Goal: Task Accomplishment & Management: Use online tool/utility

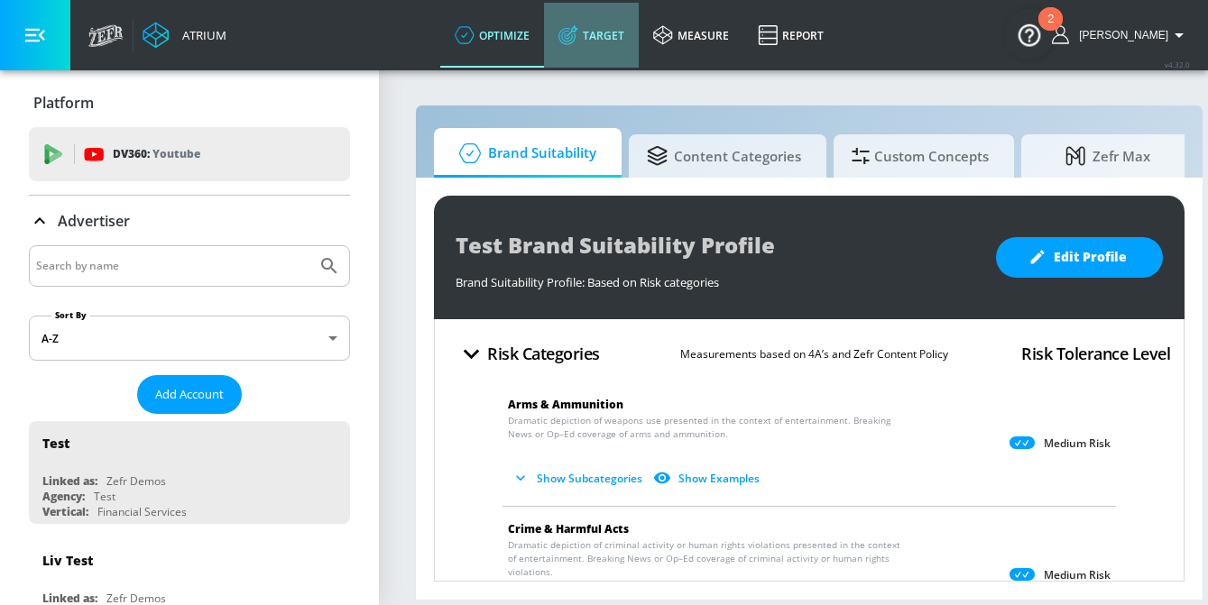
click at [618, 32] on link "Target" at bounding box center [591, 35] width 95 height 65
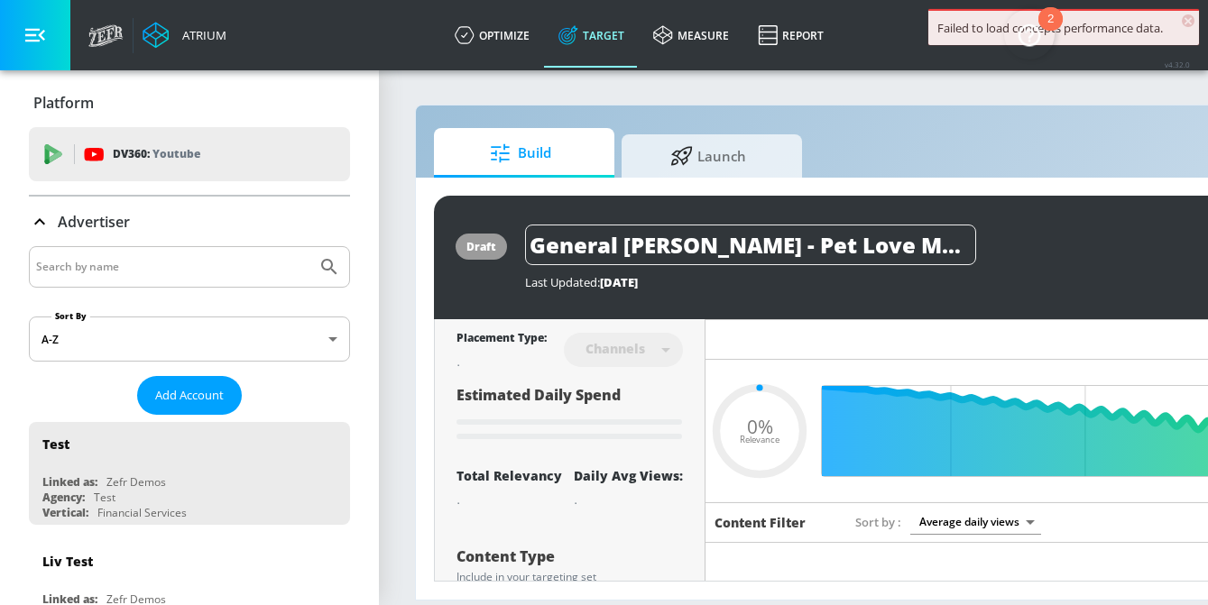
type input "0.67"
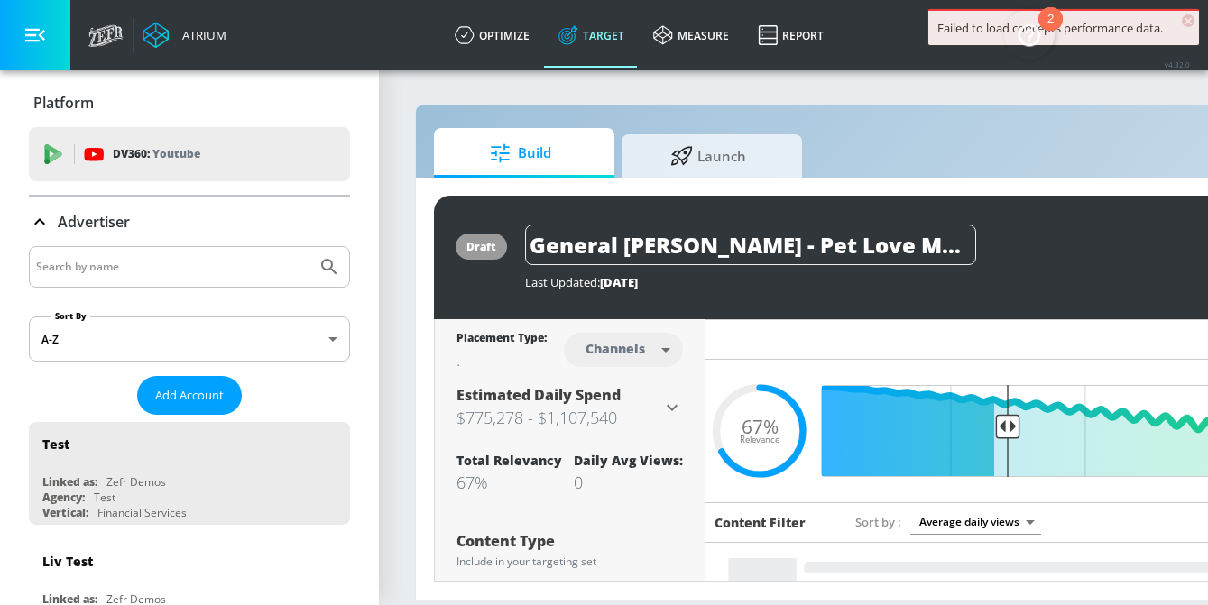
click at [140, 267] on input "Search by name" at bounding box center [172, 266] width 273 height 23
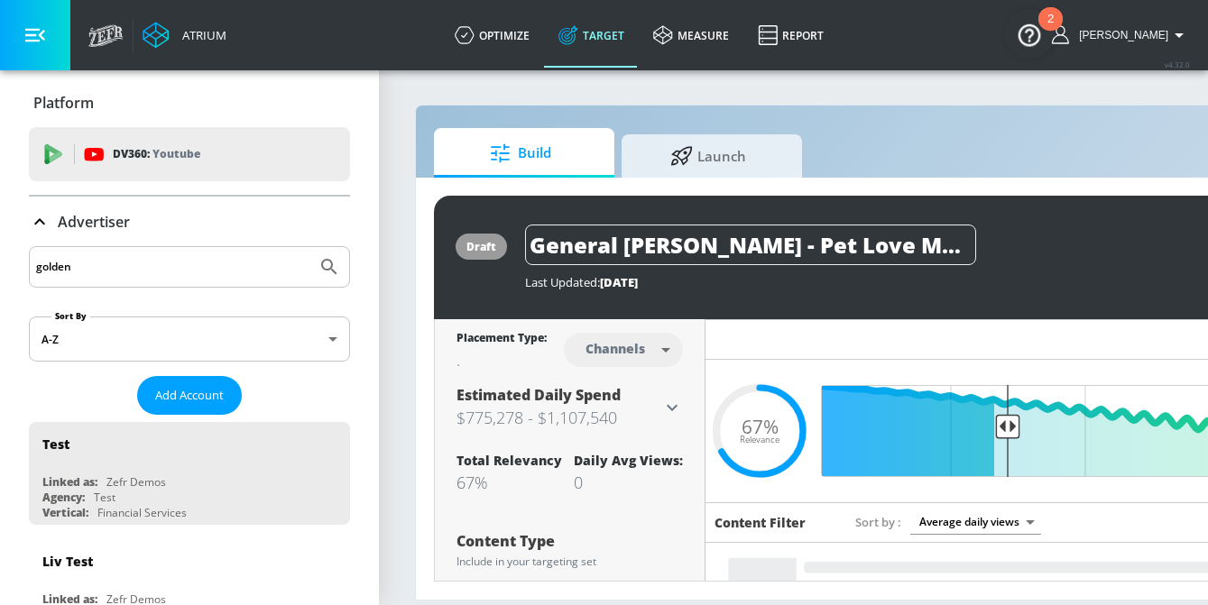
type input "golden"
click at [309, 247] on button "Submit Search" at bounding box center [329, 267] width 40 height 40
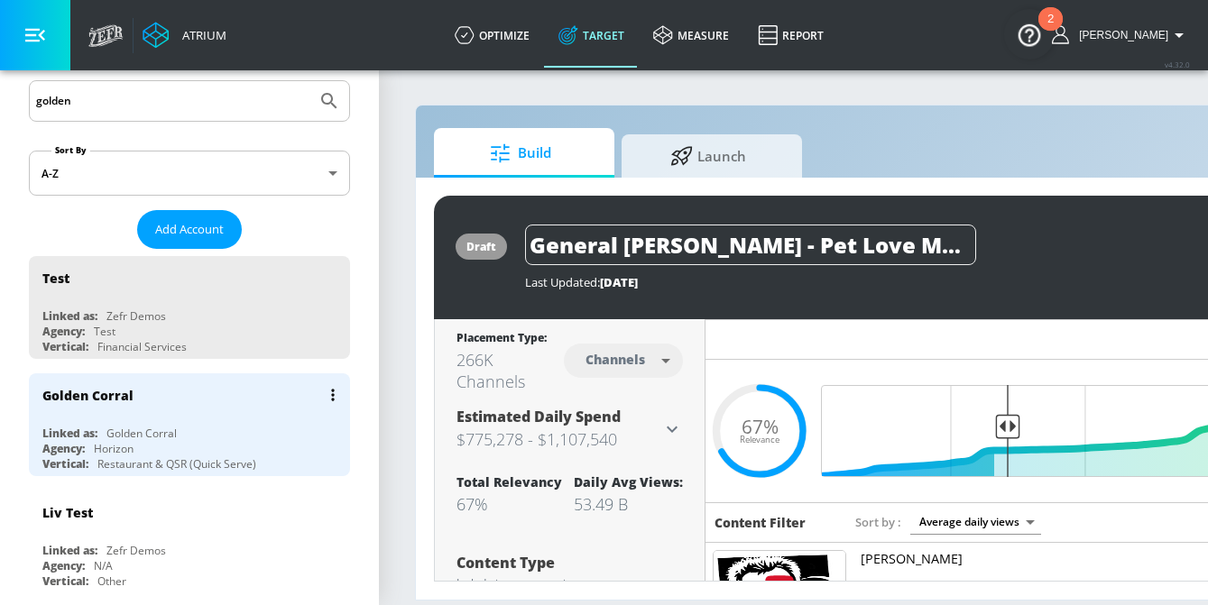
scroll to position [159, 0]
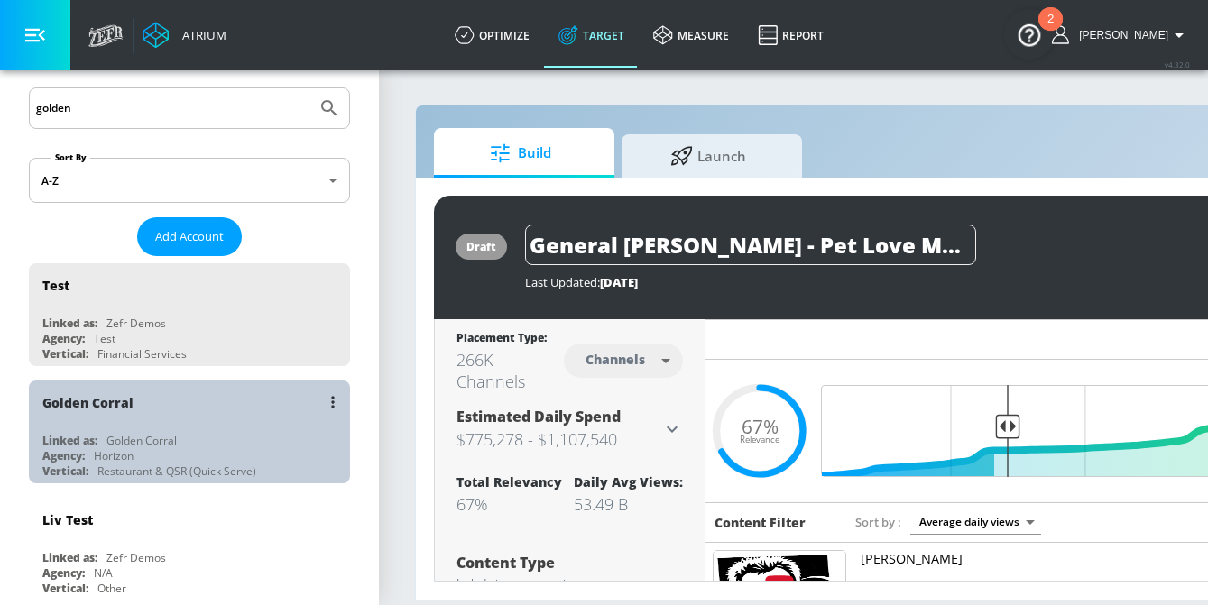
click at [154, 418] on div "Golden Corral" at bounding box center [193, 402] width 303 height 43
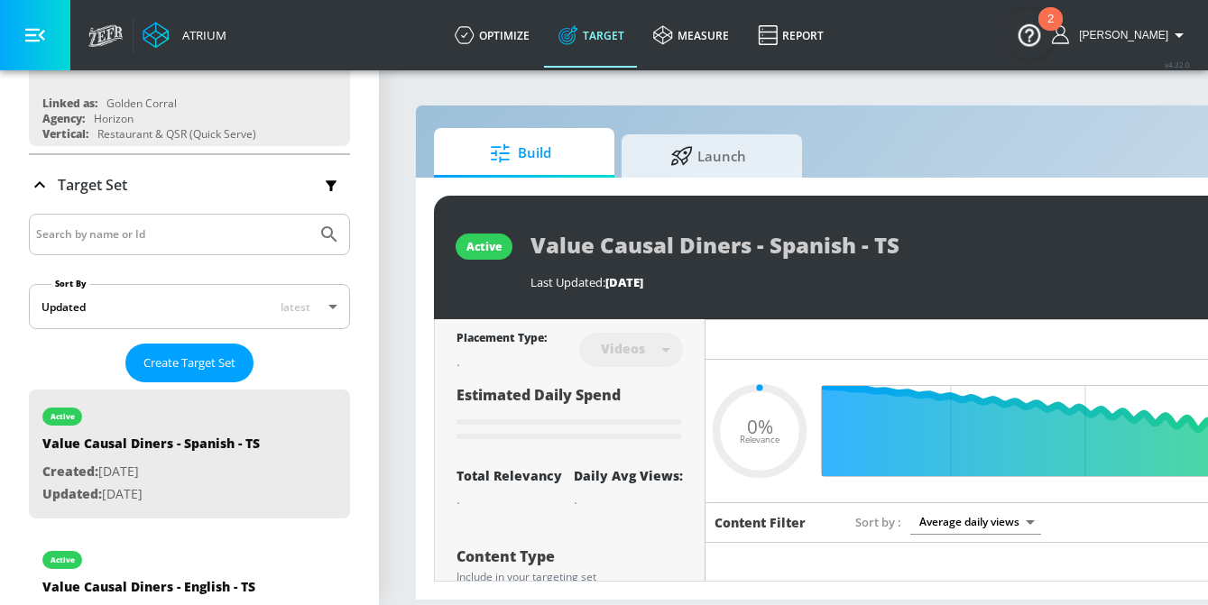
scroll to position [209, 0]
type input "0.5"
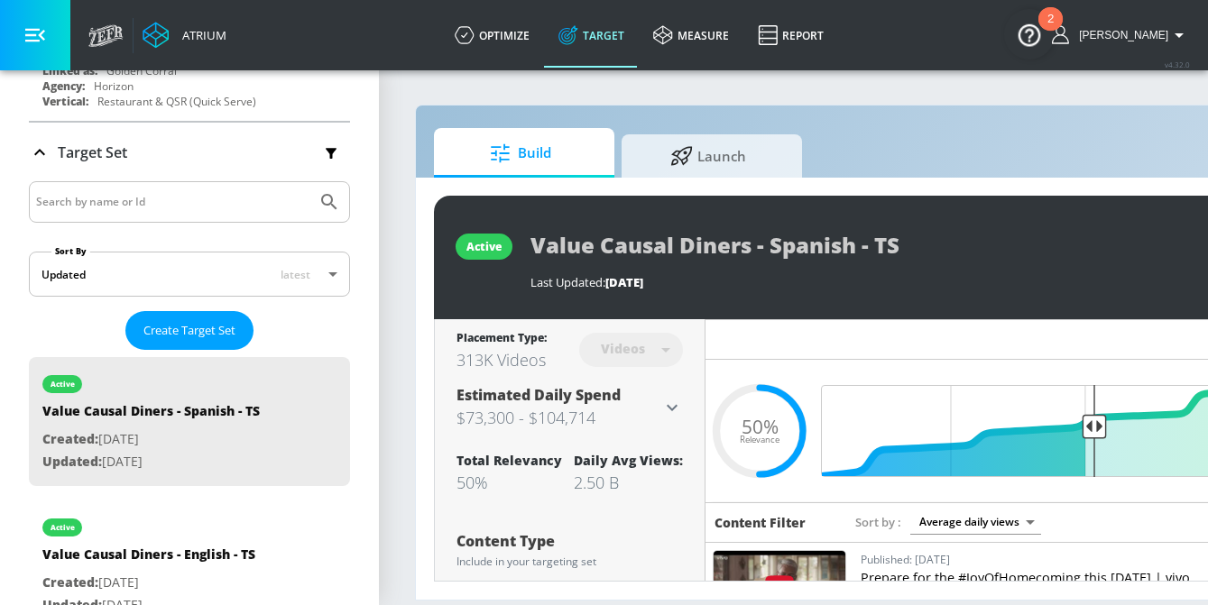
scroll to position [244, 0]
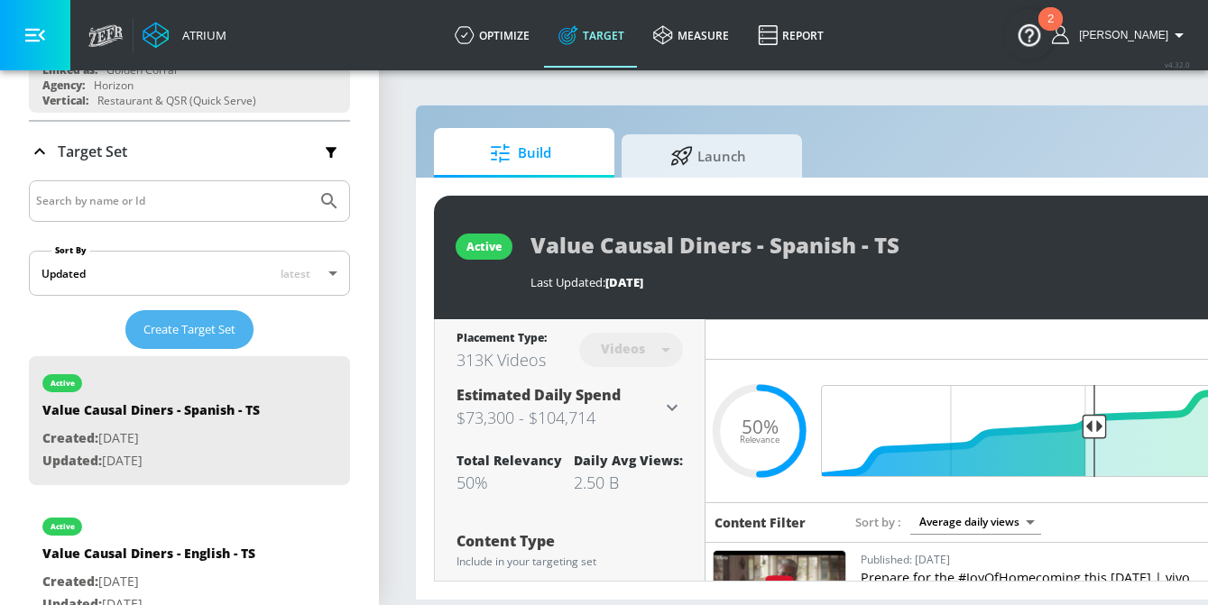
click at [159, 335] on span "Create Target Set" at bounding box center [189, 329] width 92 height 21
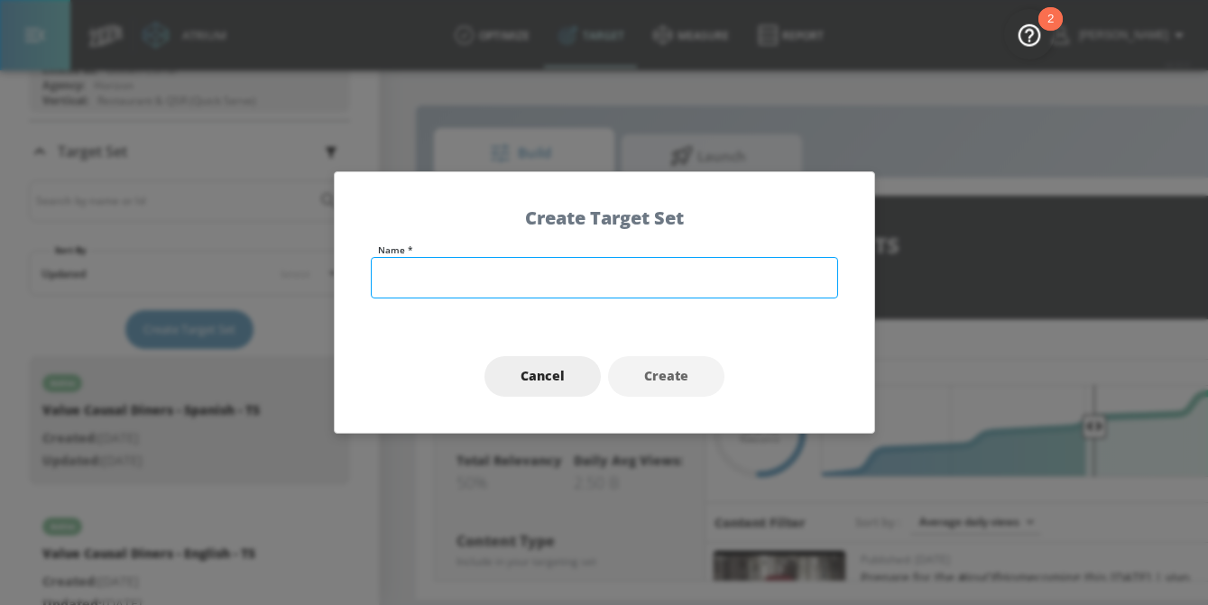
click at [502, 286] on input "text" at bounding box center [604, 277] width 467 height 41
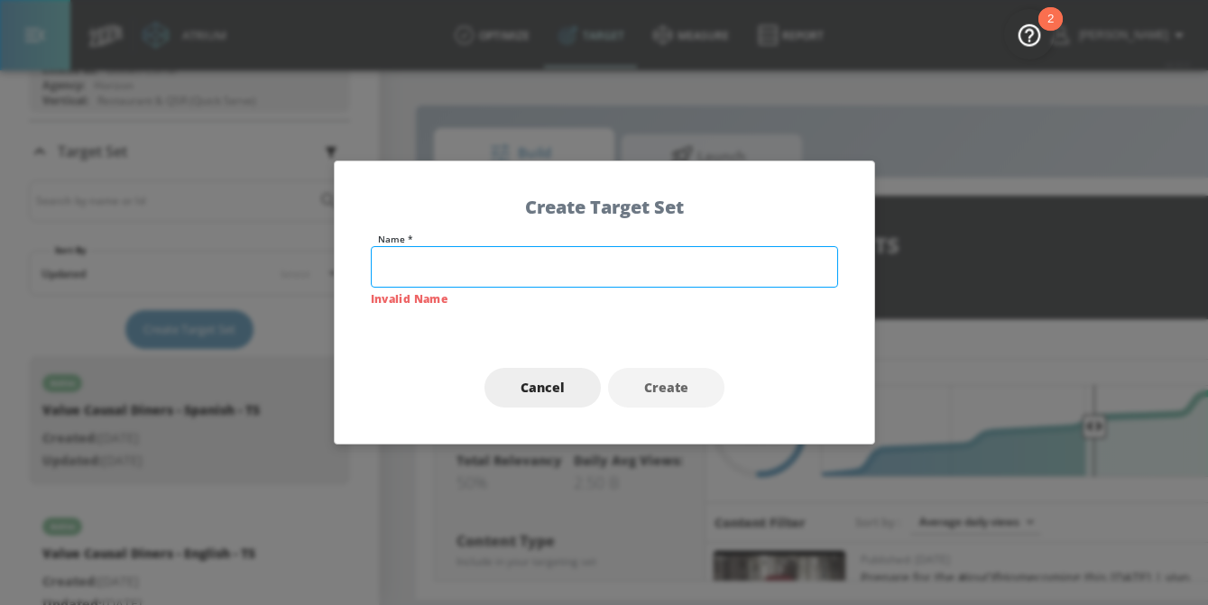
paste input "Golden Corral"
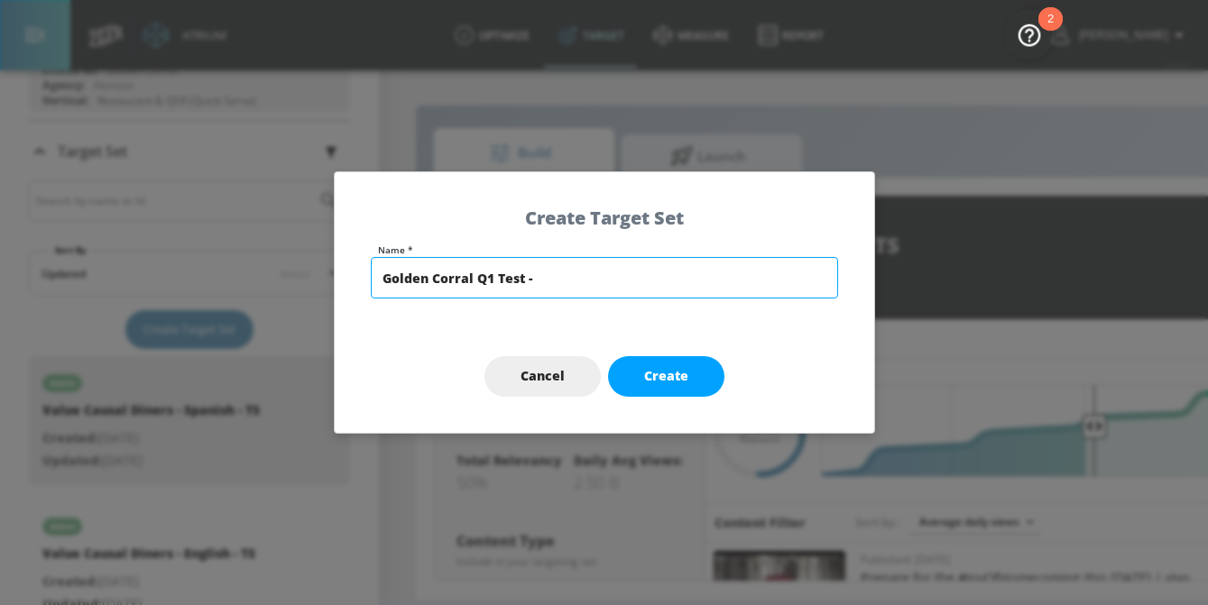
click at [563, 270] on input "Golden Corral Q1 Test -" at bounding box center [604, 277] width 467 height 41
paste input "Social Corralers"
click at [640, 271] on input "Golden Corral Q1 Test - Social Corralers 2026" at bounding box center [604, 277] width 467 height 41
type input "Golden Corral Q1 Test - Social Corralers - TS 2026"
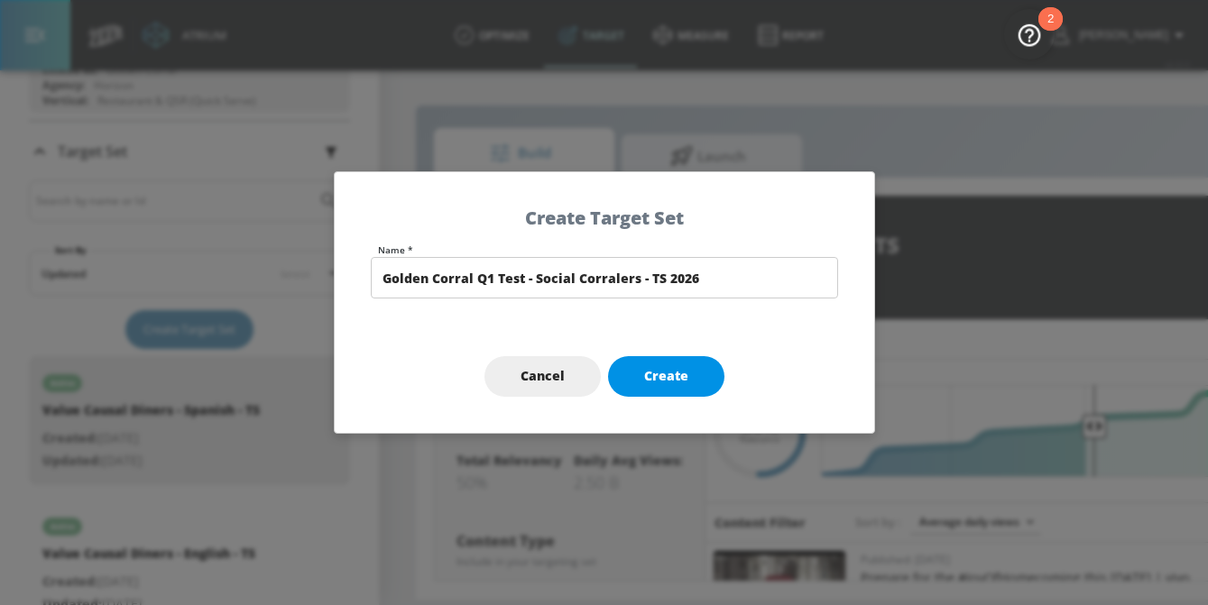
click at [685, 373] on span "Create" at bounding box center [666, 376] width 44 height 23
type input "Golden Corral Q1 Test - Social Corralers - TS 2026"
type input "channels"
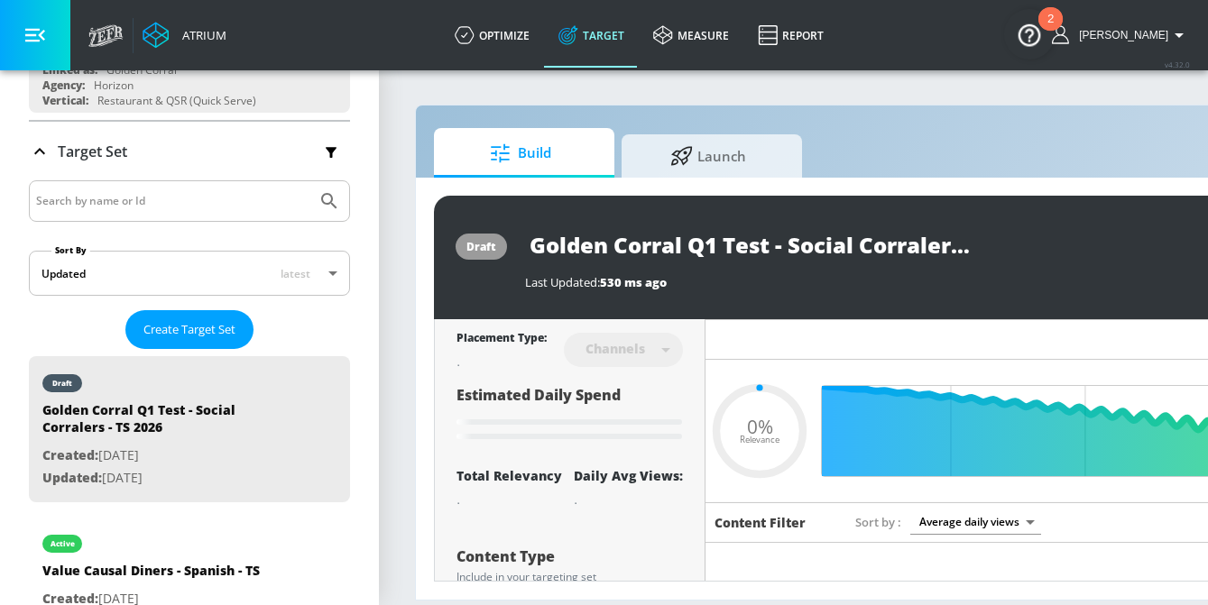
type input "0.7"
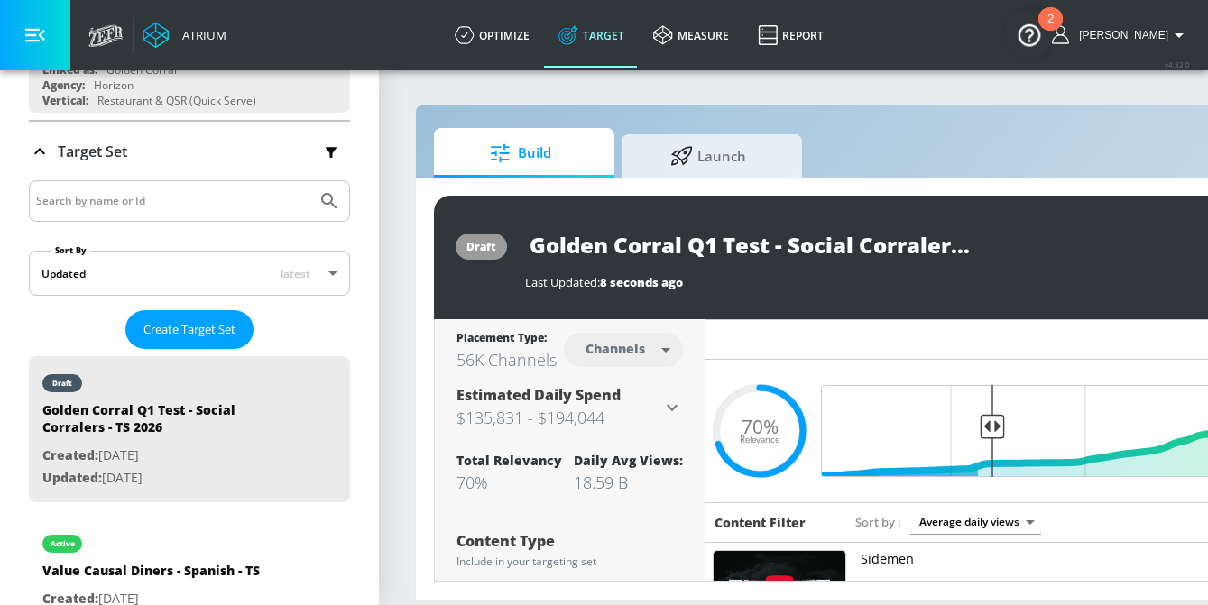
click at [649, 352] on body "Atrium optimize Target measure Report optimize Target measure Report v 4.32.0 B…" at bounding box center [604, 302] width 1208 height 605
click at [642, 421] on li "Videos" at bounding box center [623, 419] width 94 height 30
type input "videos"
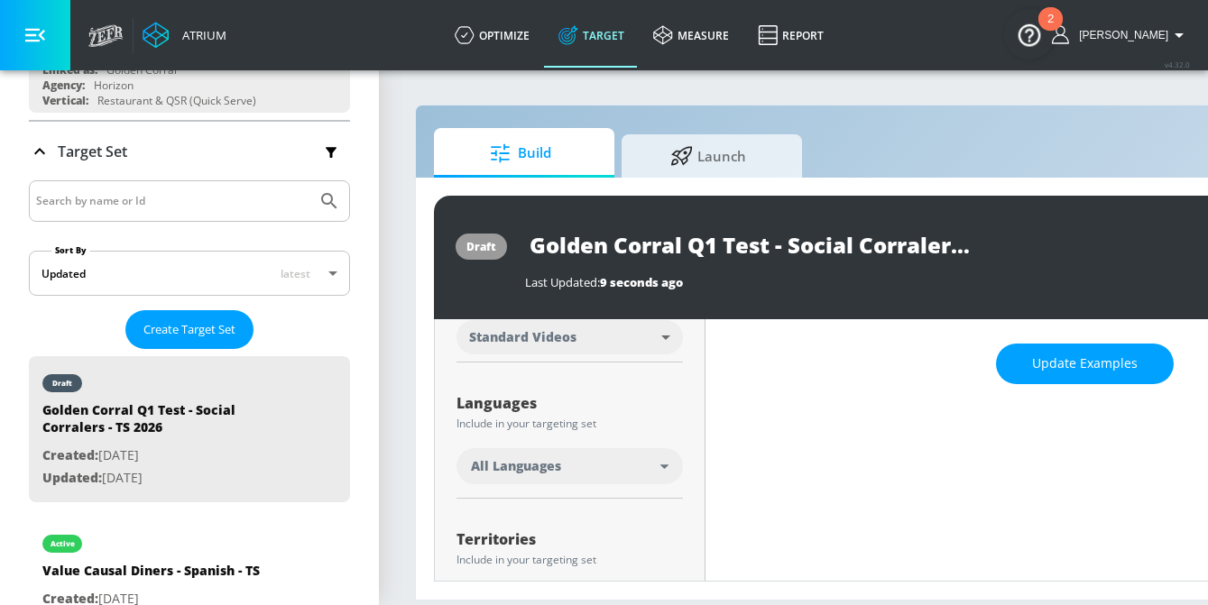
scroll to position [274, 0]
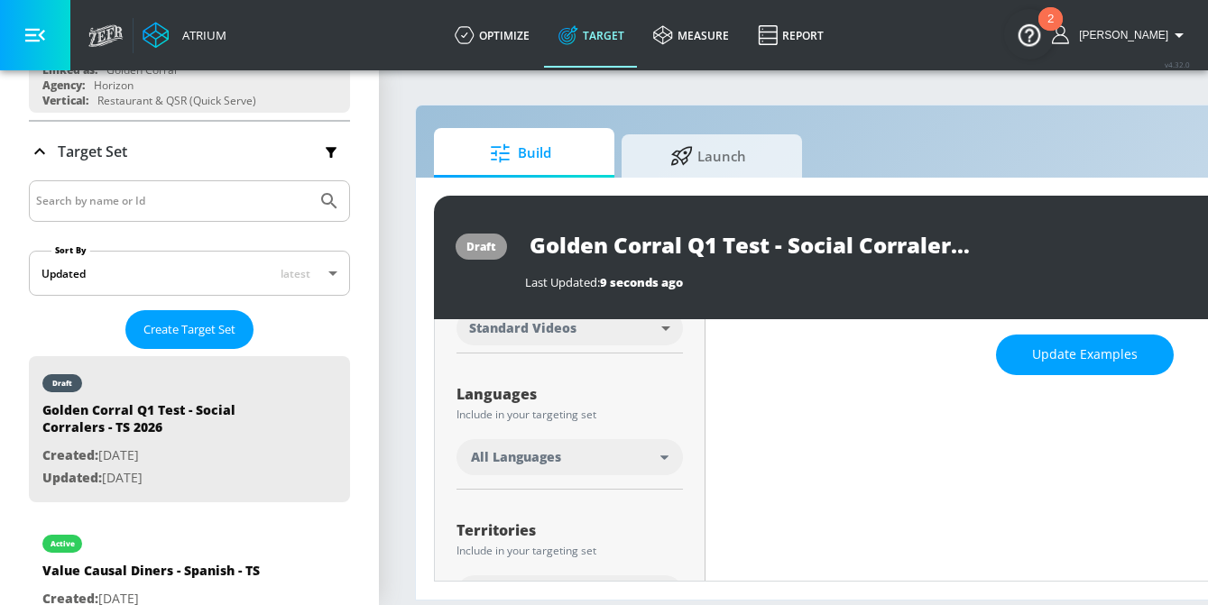
click at [593, 460] on div "All Languages" at bounding box center [565, 457] width 189 height 18
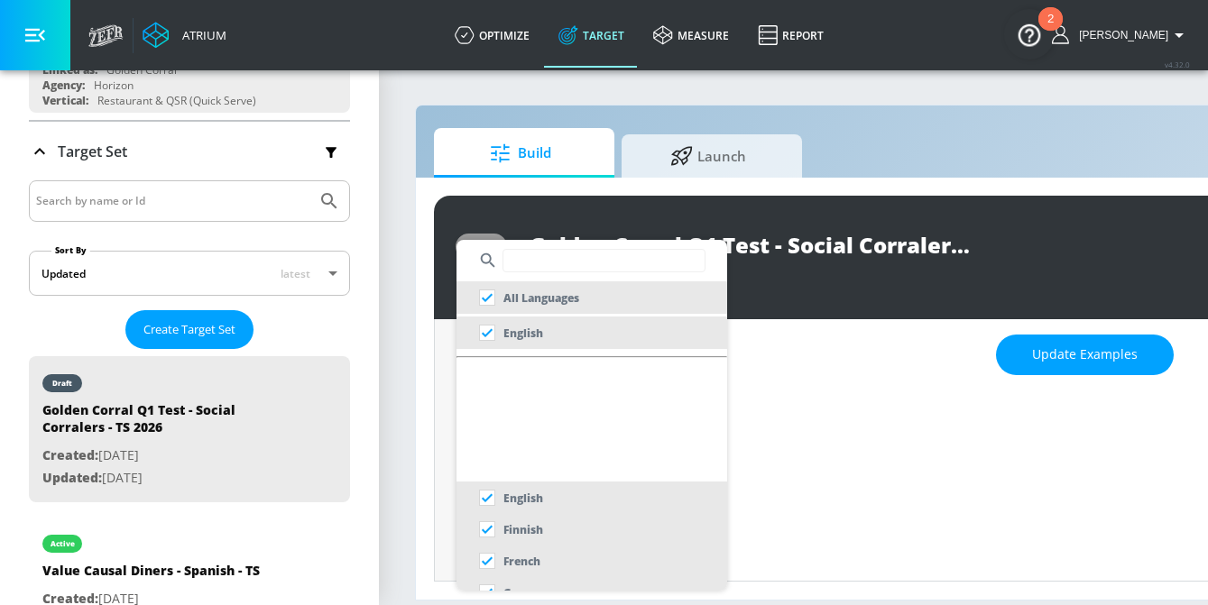
scroll to position [0, 0]
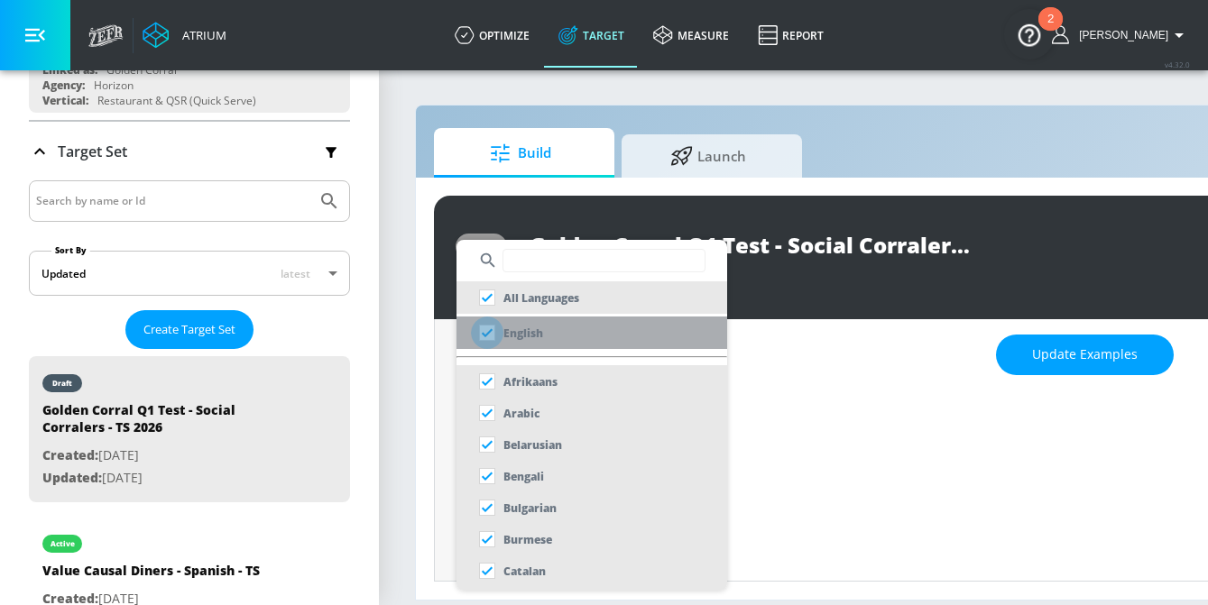
click at [484, 336] on input "checkbox" at bounding box center [487, 333] width 32 height 32
checkbox input "true"
checkbox input "false"
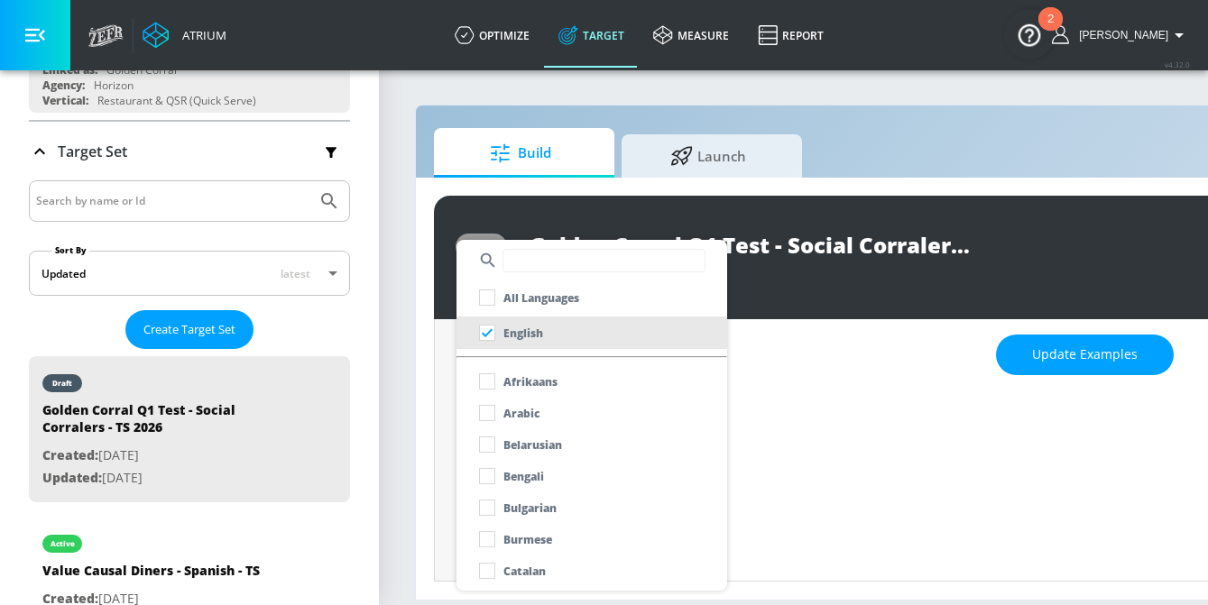
scroll to position [289, 0]
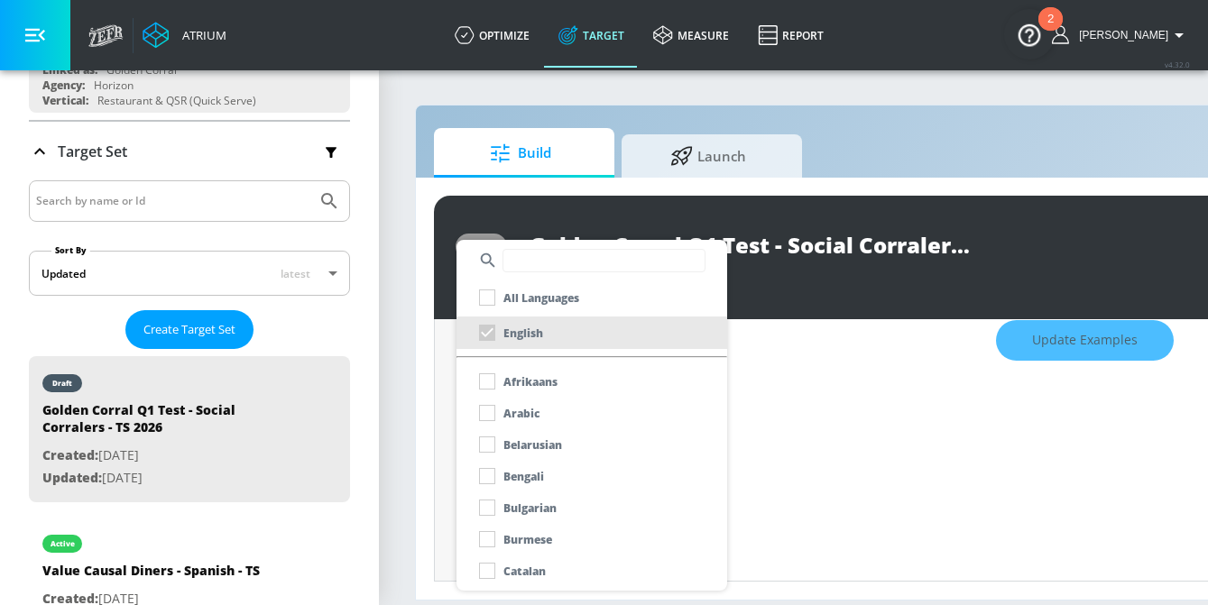
click at [773, 434] on div at bounding box center [604, 302] width 1208 height 605
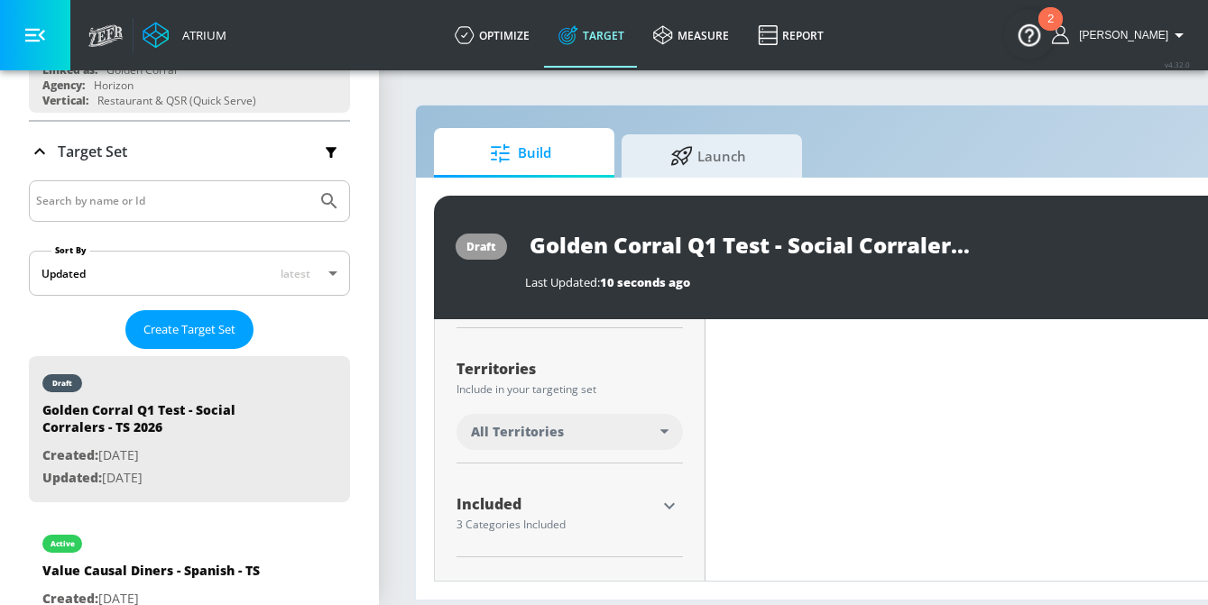
scroll to position [436, 0]
click at [639, 421] on div "All Territories" at bounding box center [569, 432] width 226 height 36
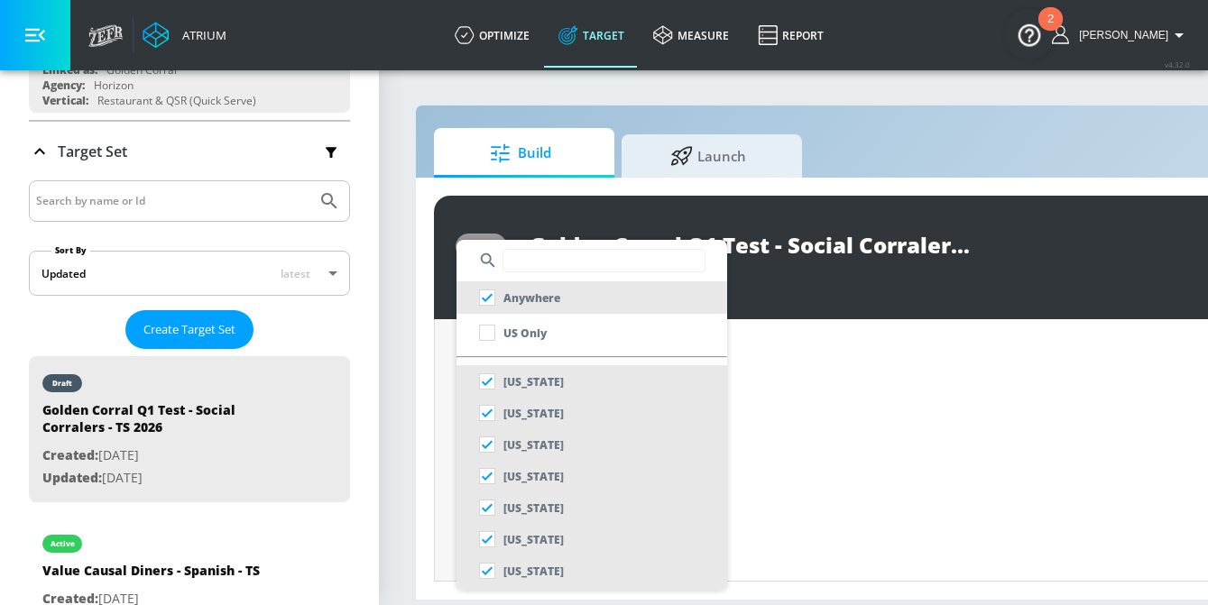
click at [798, 397] on div at bounding box center [604, 302] width 1208 height 605
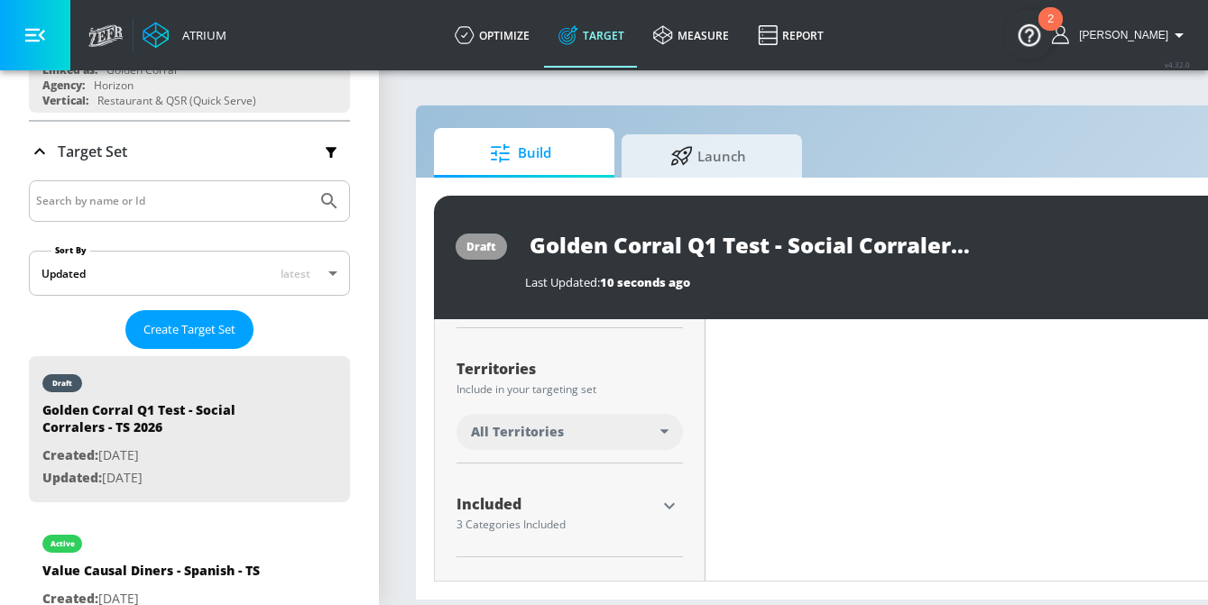
click at [619, 434] on div "All Territories" at bounding box center [565, 432] width 189 height 18
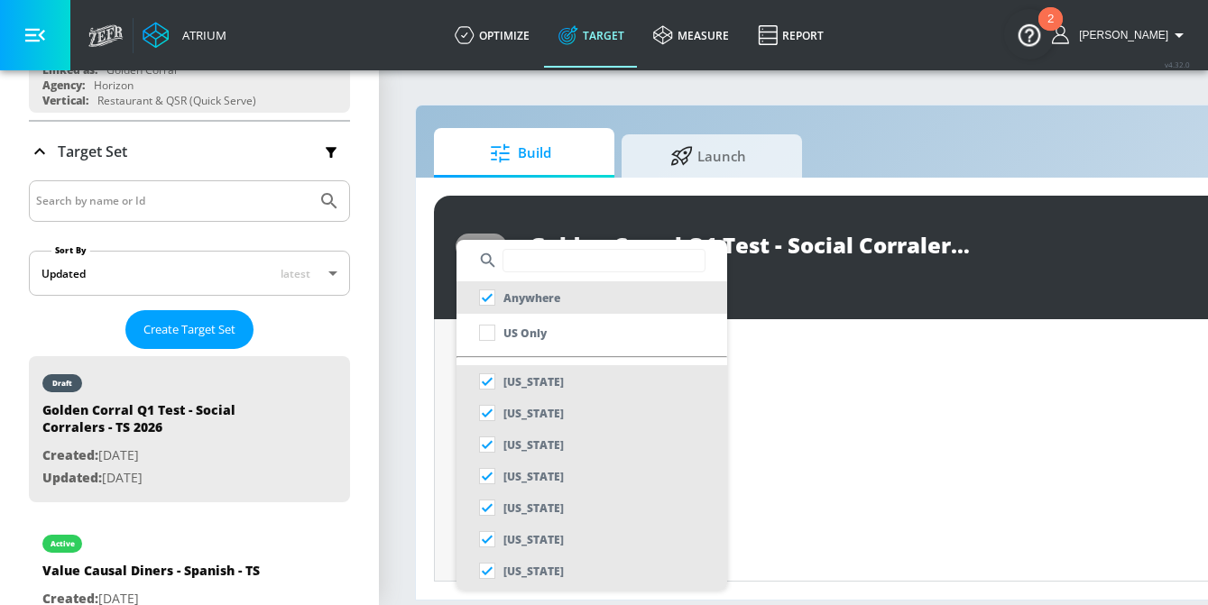
click at [789, 415] on div at bounding box center [604, 302] width 1208 height 605
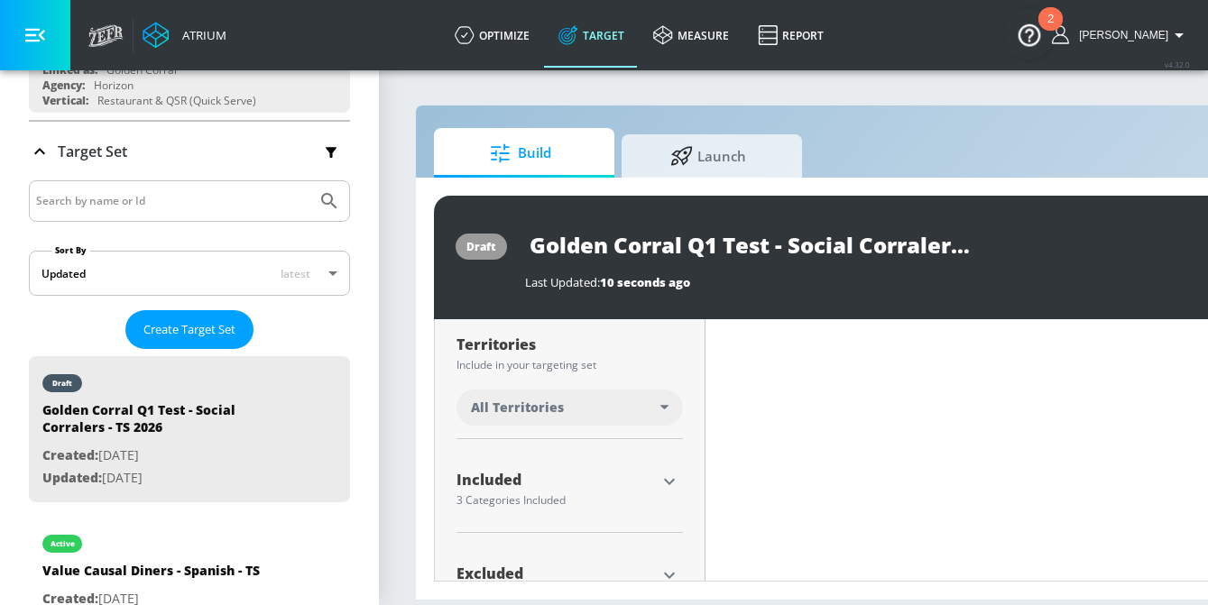
scroll to position [462, 0]
click at [578, 406] on div "All Territories" at bounding box center [565, 406] width 189 height 18
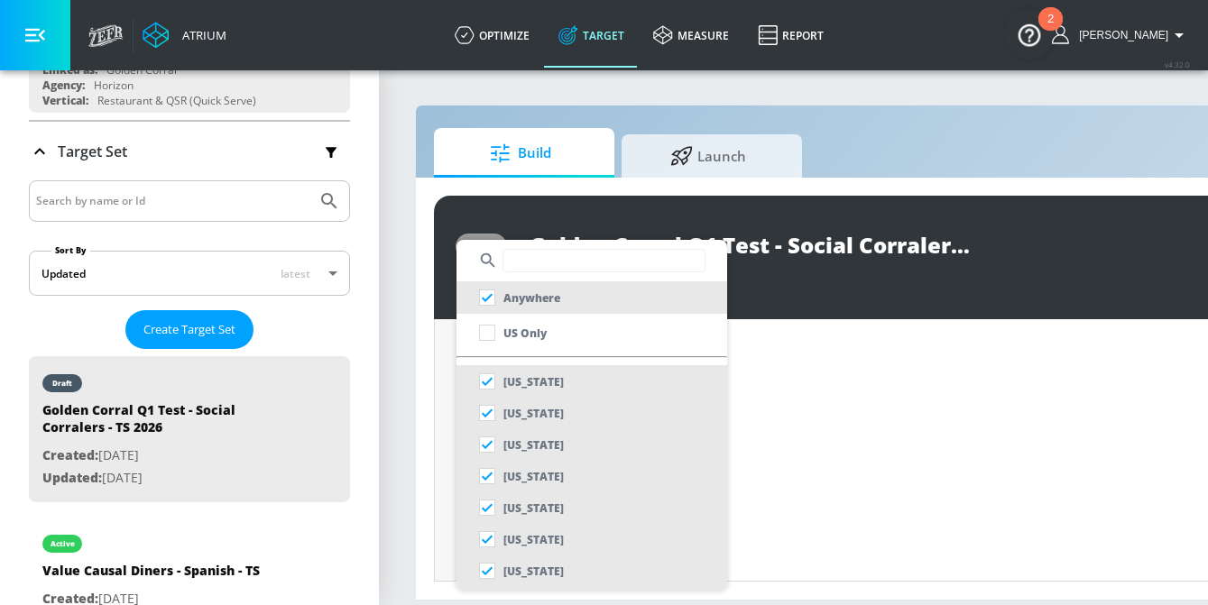
click at [897, 358] on div at bounding box center [604, 302] width 1208 height 605
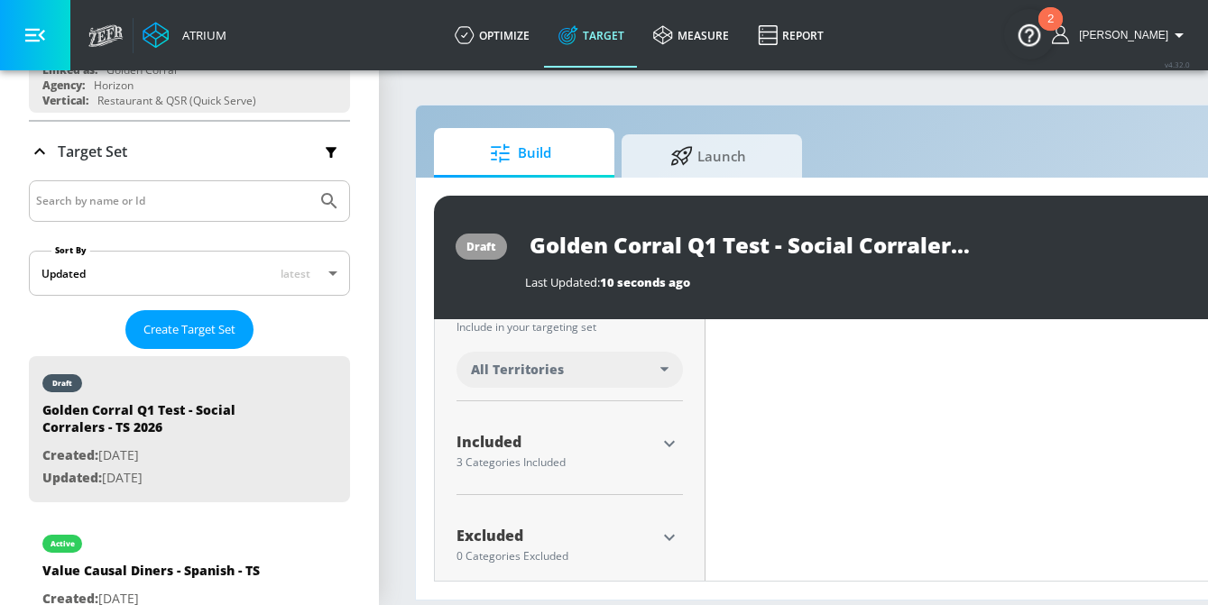
scroll to position [520, 0]
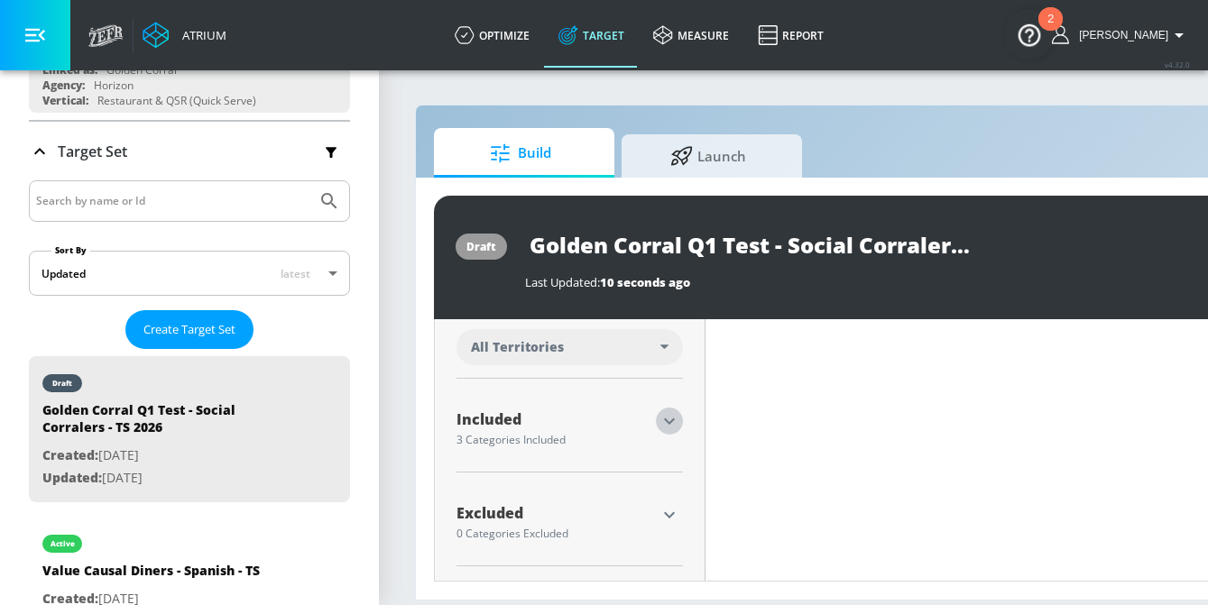
click at [666, 419] on icon "button" at bounding box center [669, 422] width 11 height 6
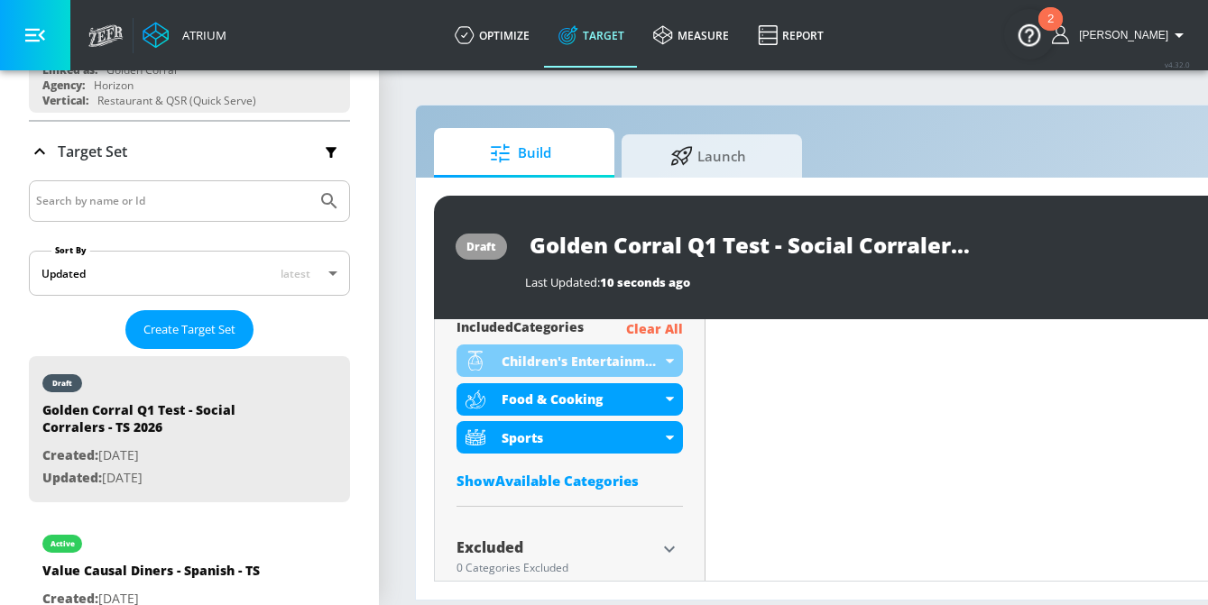
scroll to position [649, 0]
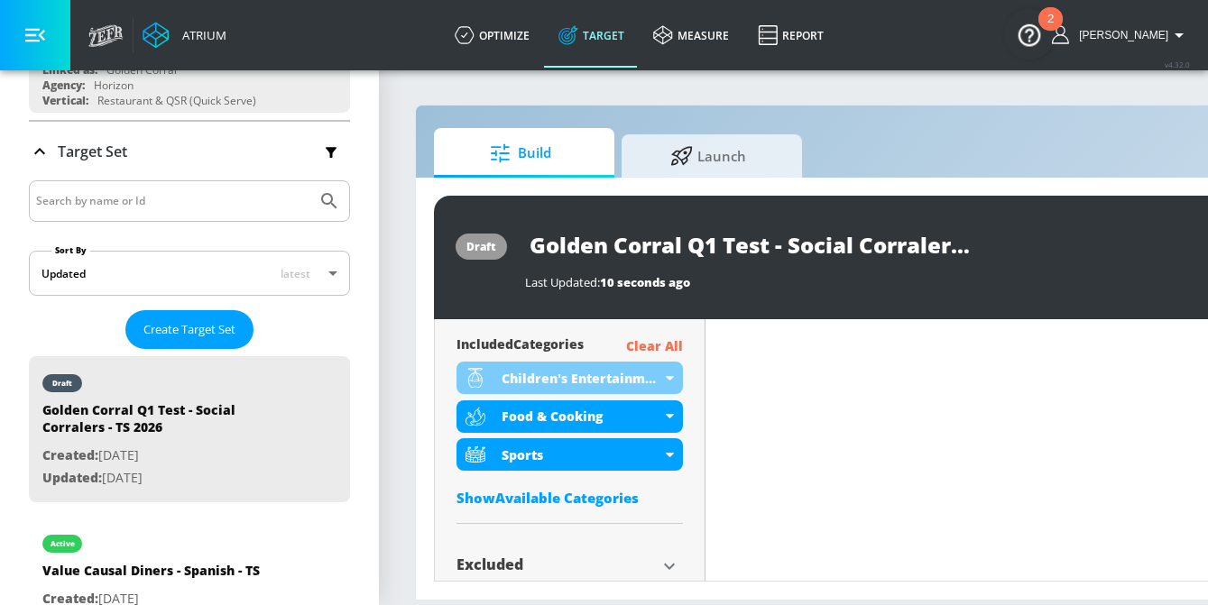
click at [563, 494] on div "Show Available Categories" at bounding box center [569, 498] width 226 height 18
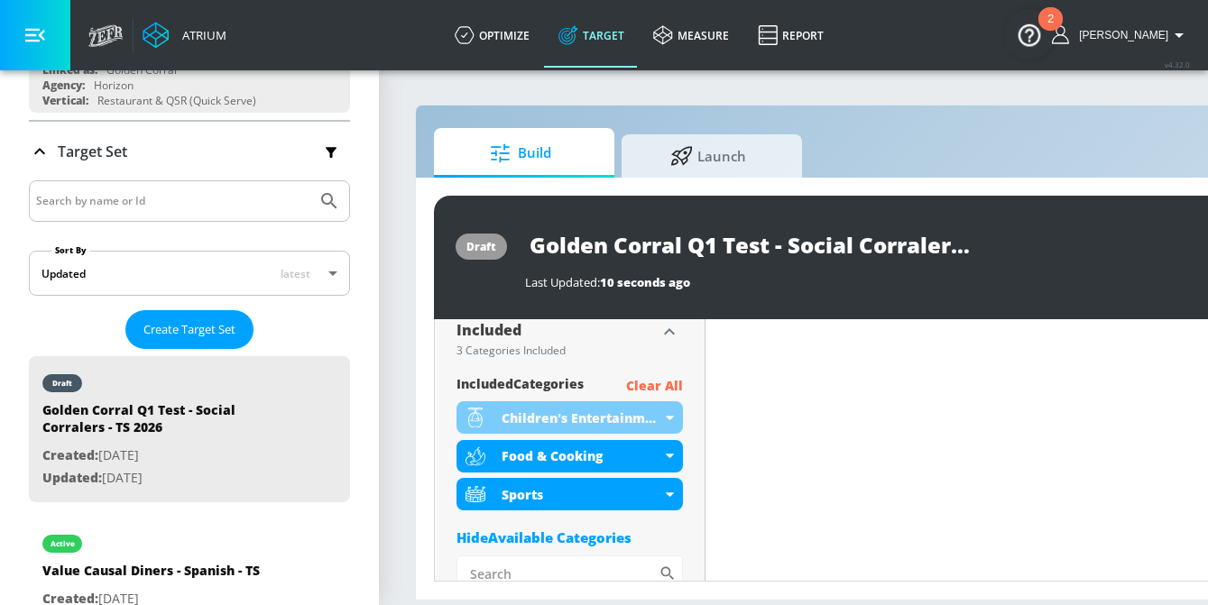
scroll to position [611, 0]
click at [663, 384] on p "Clear All" at bounding box center [654, 385] width 57 height 23
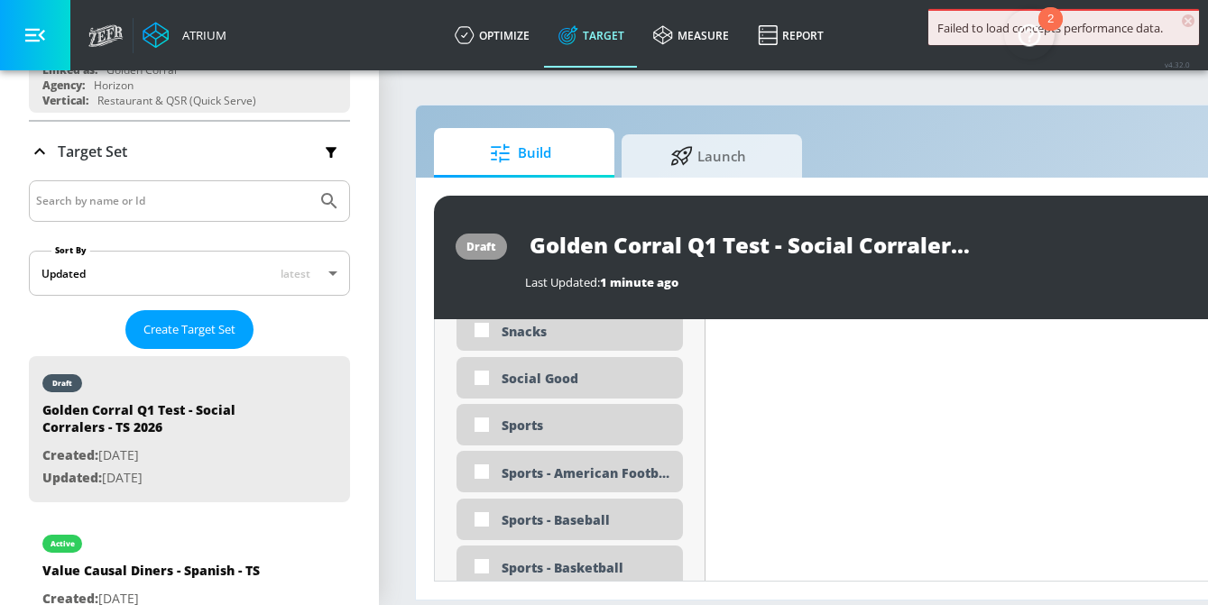
scroll to position [4831, 0]
click at [523, 424] on div "Sports" at bounding box center [585, 422] width 168 height 17
checkbox input "true"
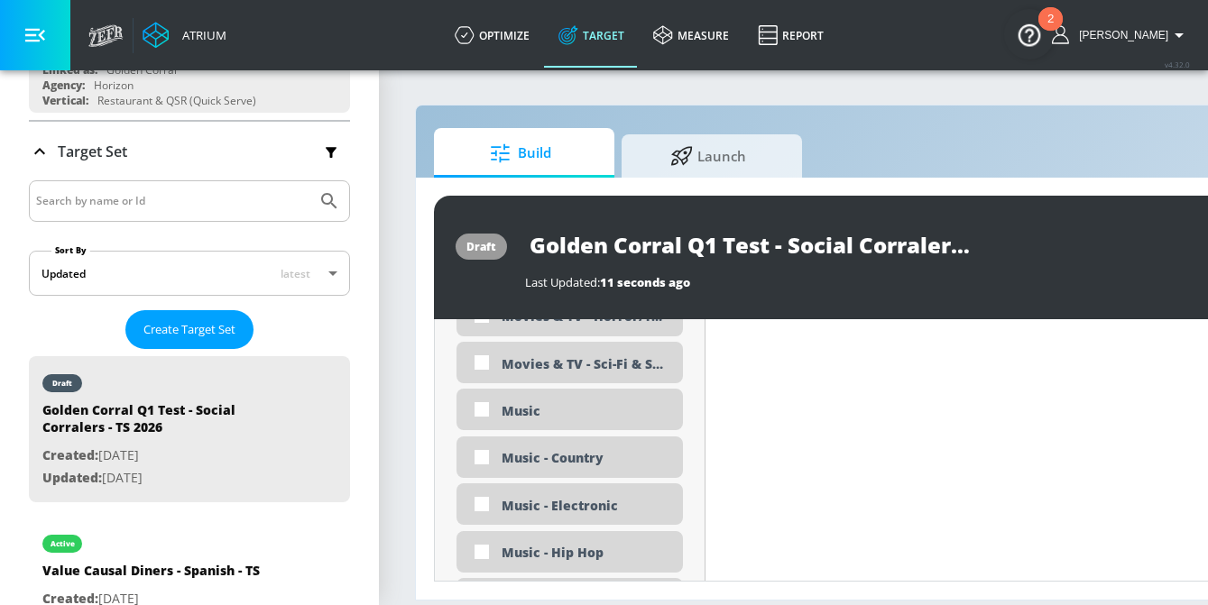
scroll to position [3768, 0]
click at [535, 409] on div "Music" at bounding box center [585, 411] width 168 height 17
checkbox input "true"
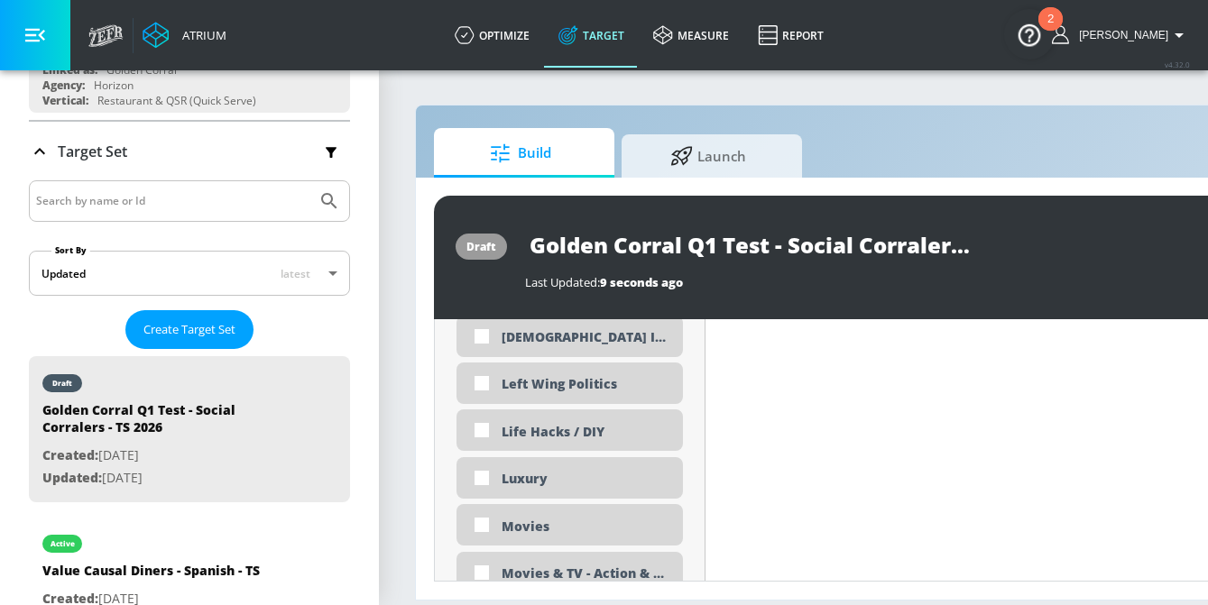
scroll to position [3363, 0]
click at [549, 524] on div "Movies" at bounding box center [585, 524] width 168 height 17
checkbox input "true"
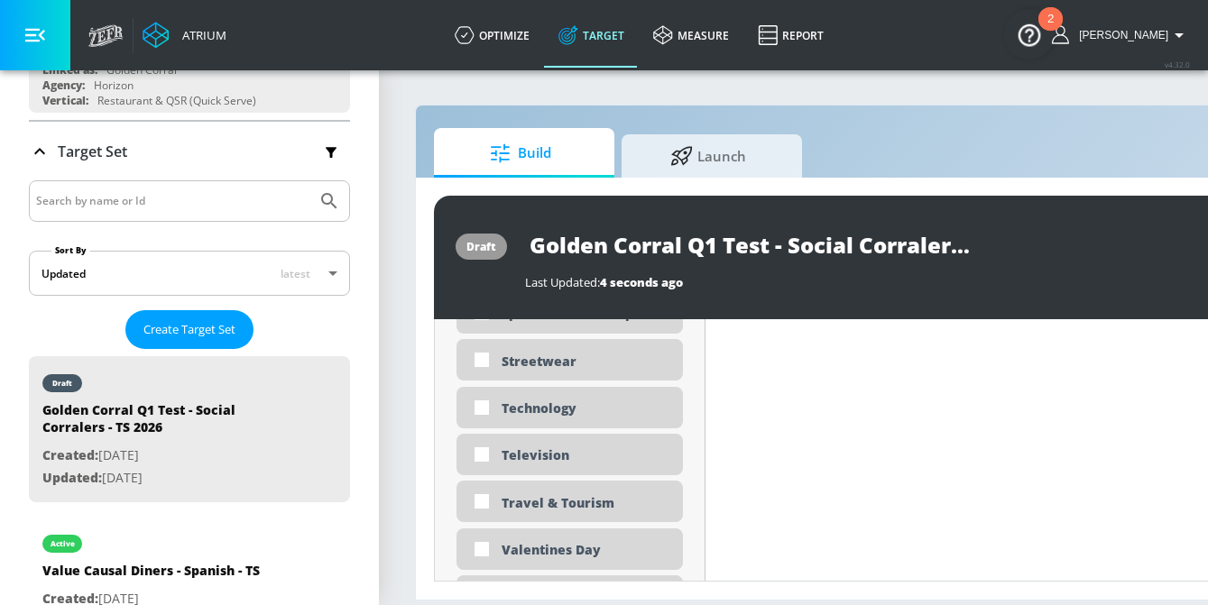
scroll to position [5441, 0]
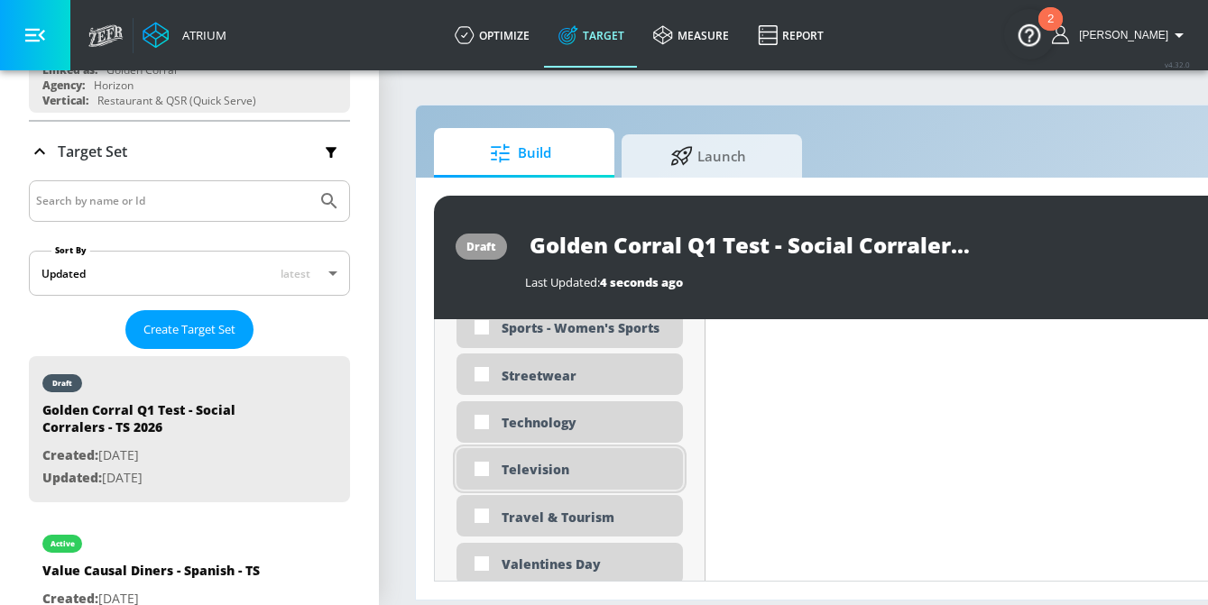
click at [566, 470] on div "Television" at bounding box center [585, 469] width 168 height 17
checkbox input "true"
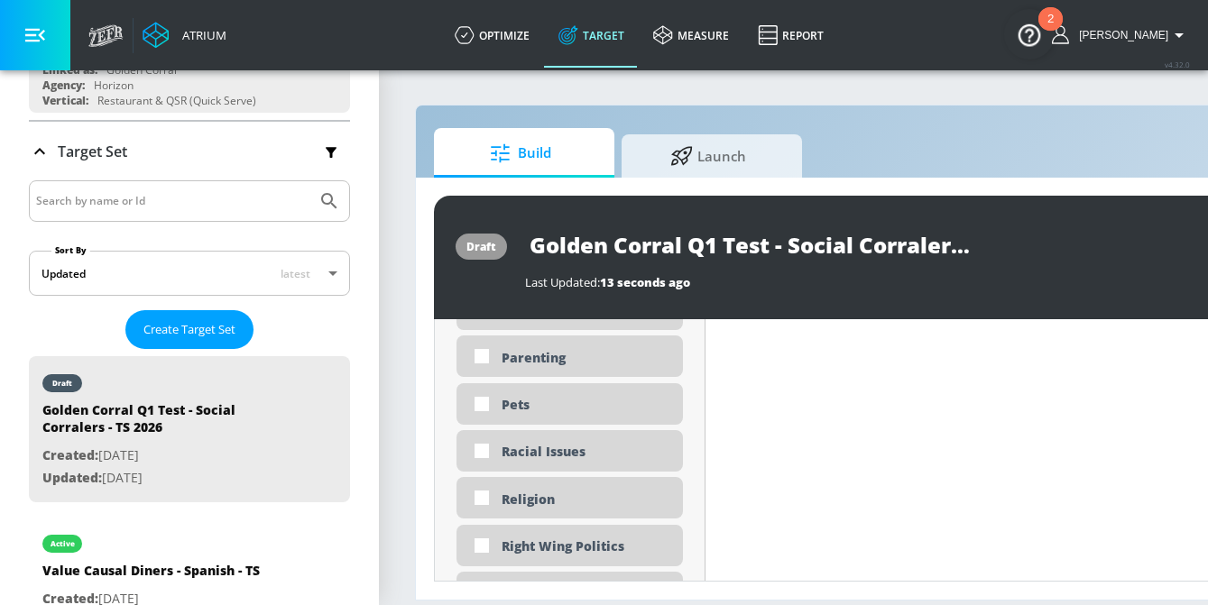
scroll to position [4358, 0]
click at [554, 505] on div "Religion" at bounding box center [585, 503] width 168 height 17
checkbox input "true"
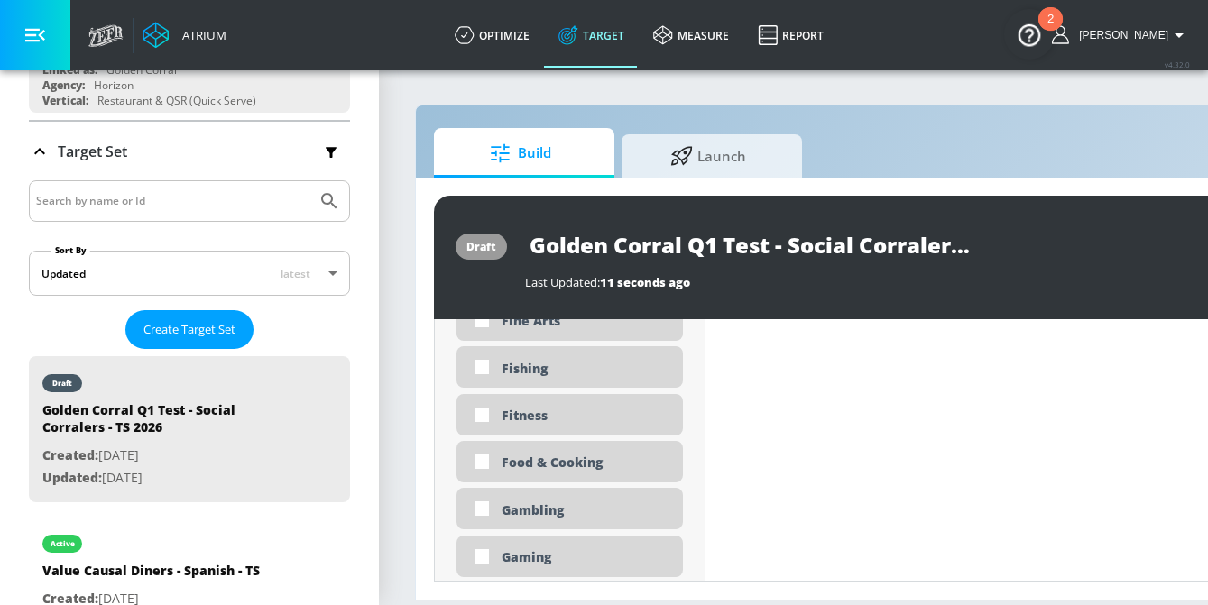
scroll to position [2399, 0]
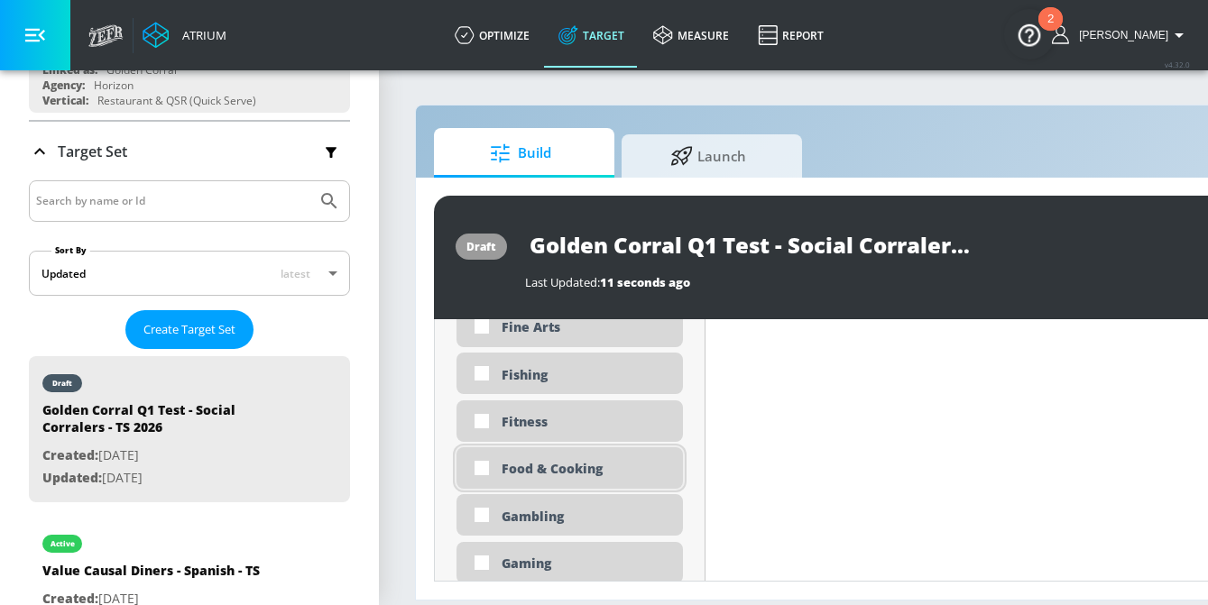
click at [570, 473] on div "Food & Cooking" at bounding box center [585, 468] width 168 height 17
checkbox input "true"
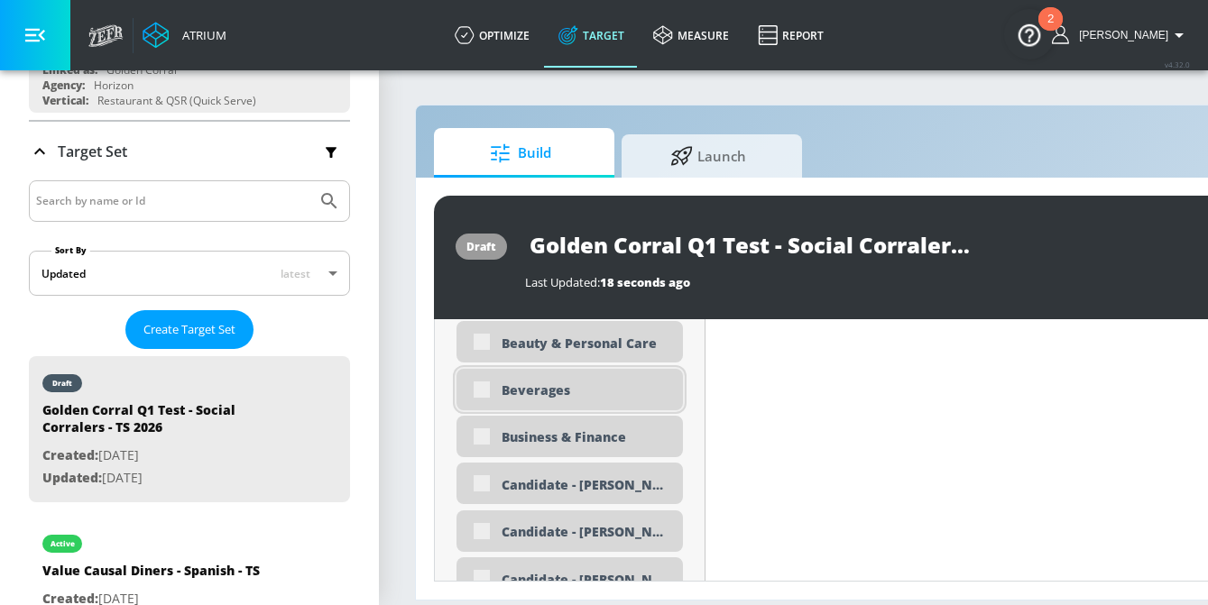
scroll to position [1335, 0]
click at [531, 394] on div "Beverages" at bounding box center [585, 390] width 168 height 17
checkbox input "true"
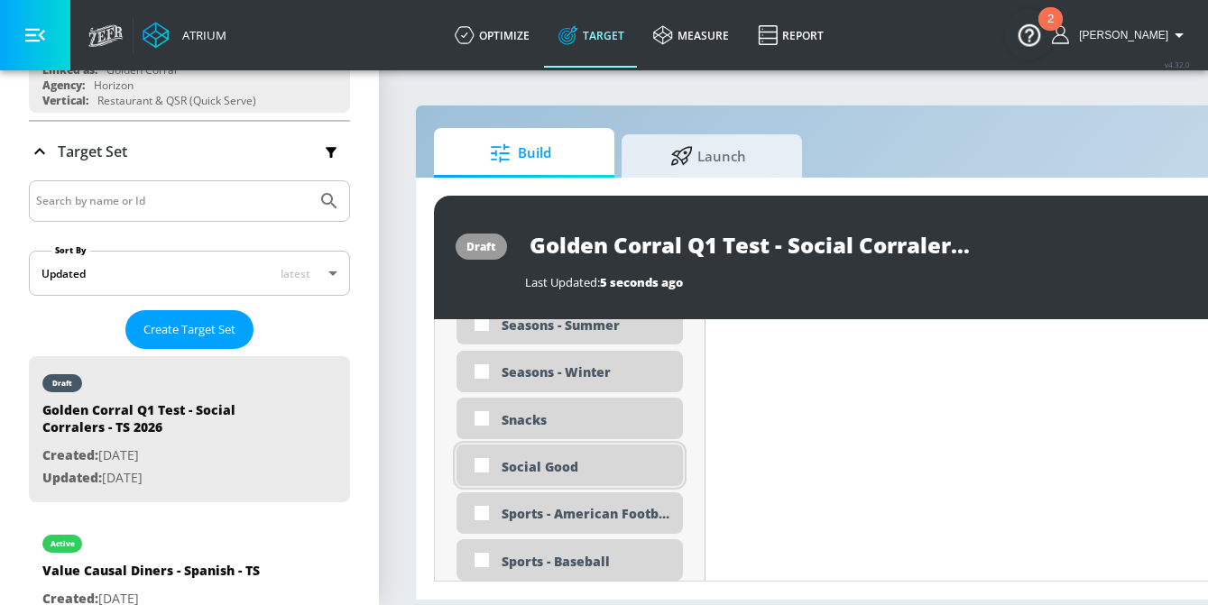
scroll to position [4745, 0]
click at [534, 414] on div "Snacks" at bounding box center [585, 420] width 168 height 17
checkbox input "true"
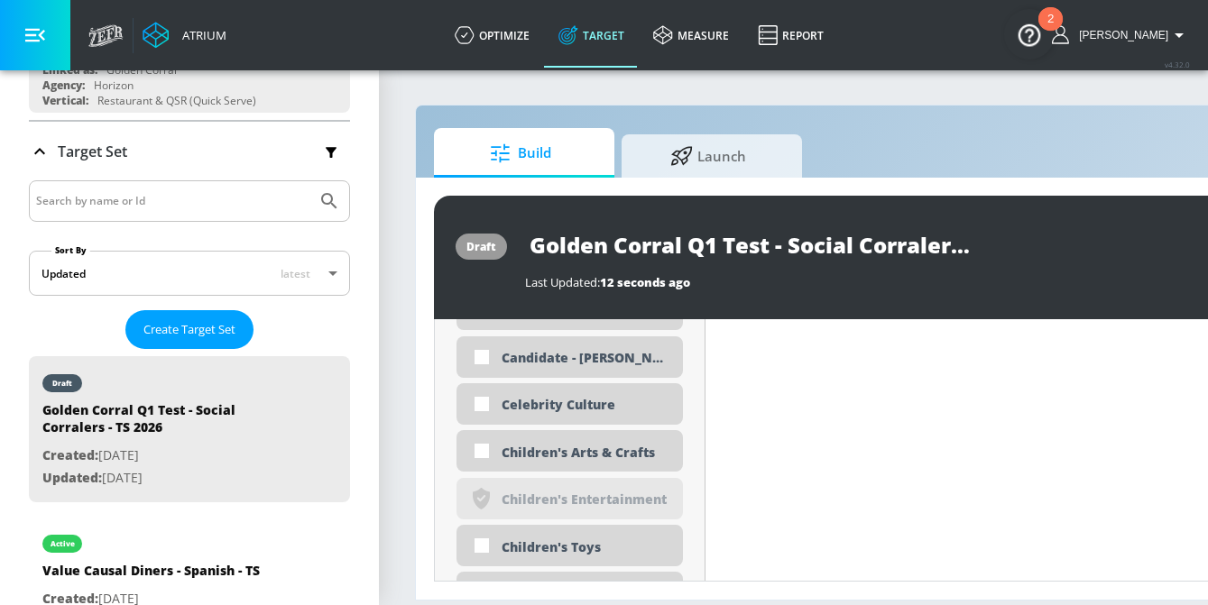
scroll to position [1574, 0]
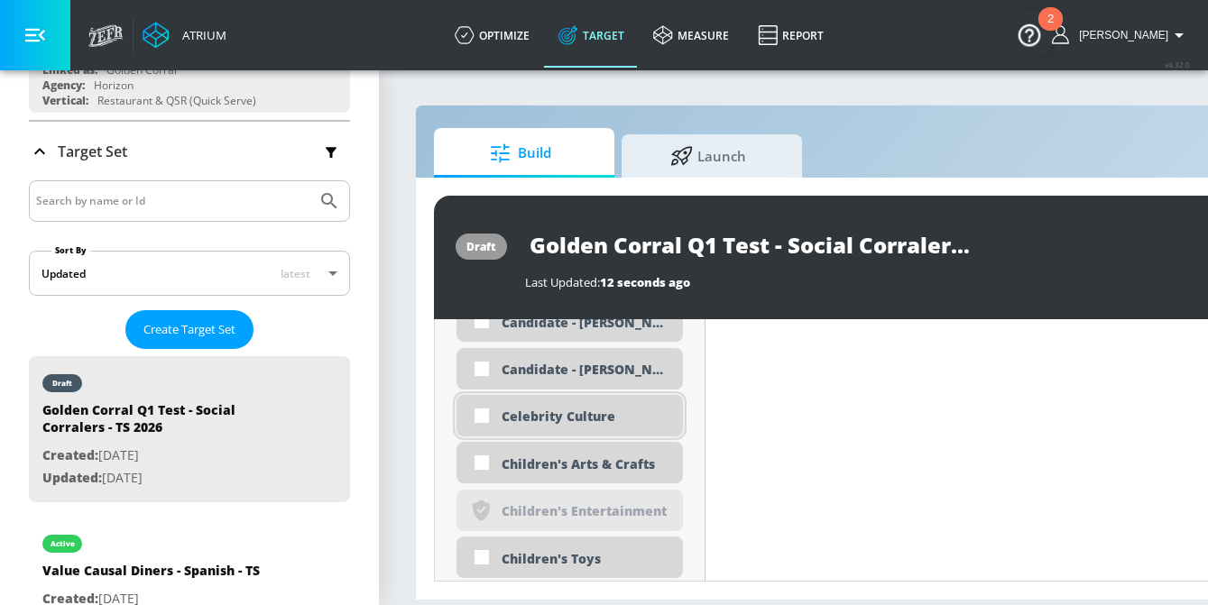
click at [552, 420] on div "Celebrity Culture" at bounding box center [585, 416] width 168 height 17
checkbox input "true"
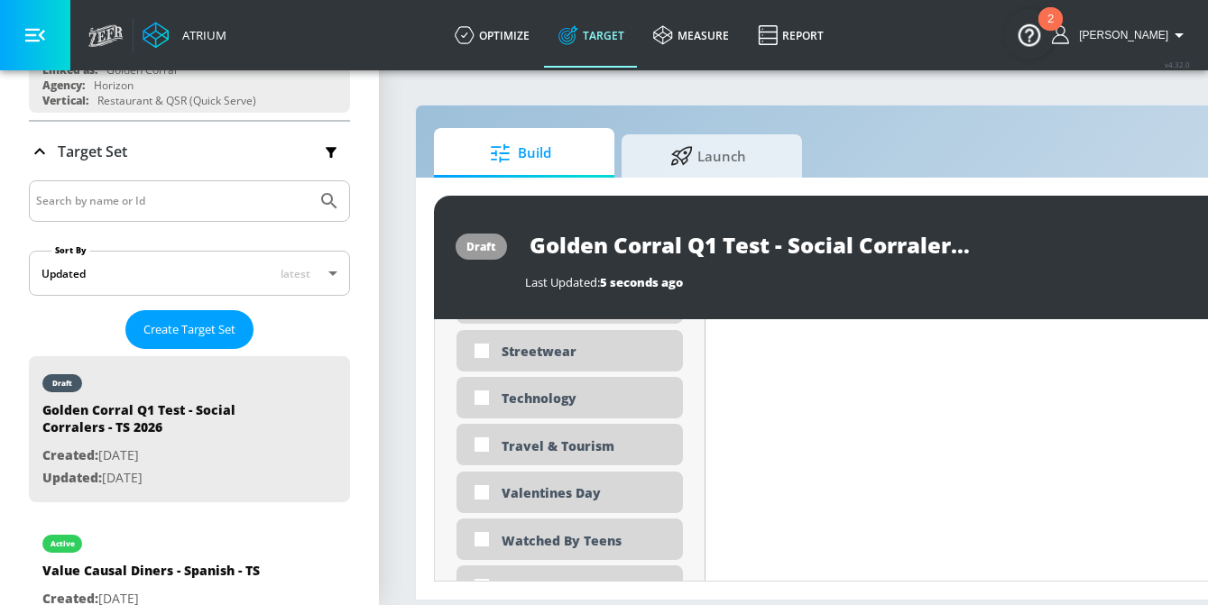
scroll to position [5453, 0]
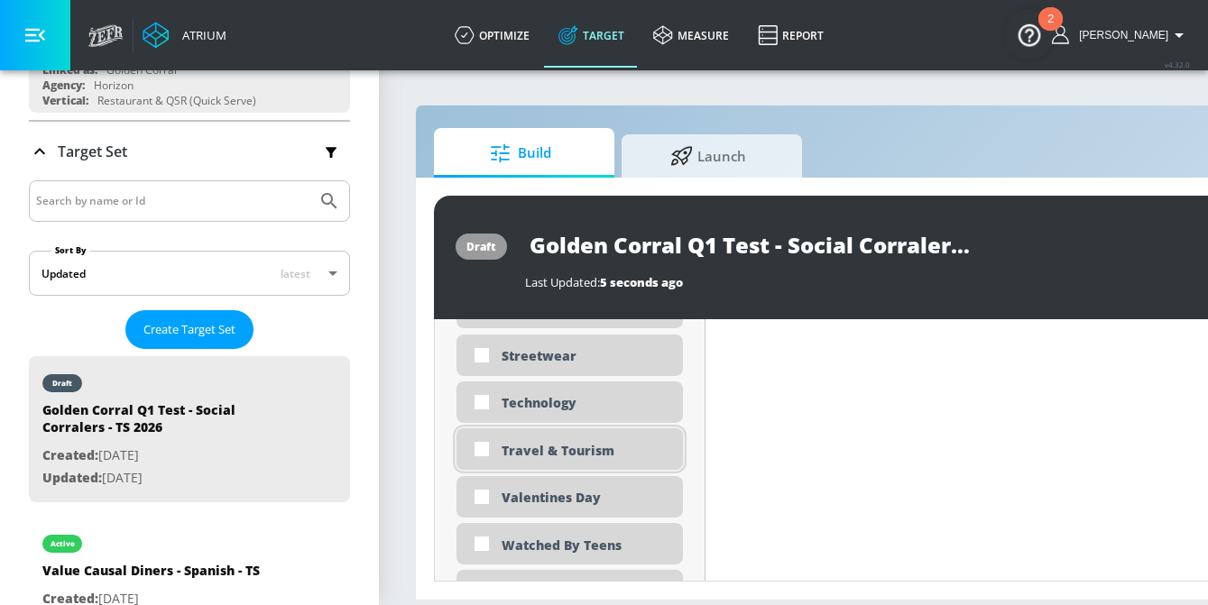
click at [556, 457] on div "Travel & Tourism" at bounding box center [585, 450] width 168 height 17
checkbox input "true"
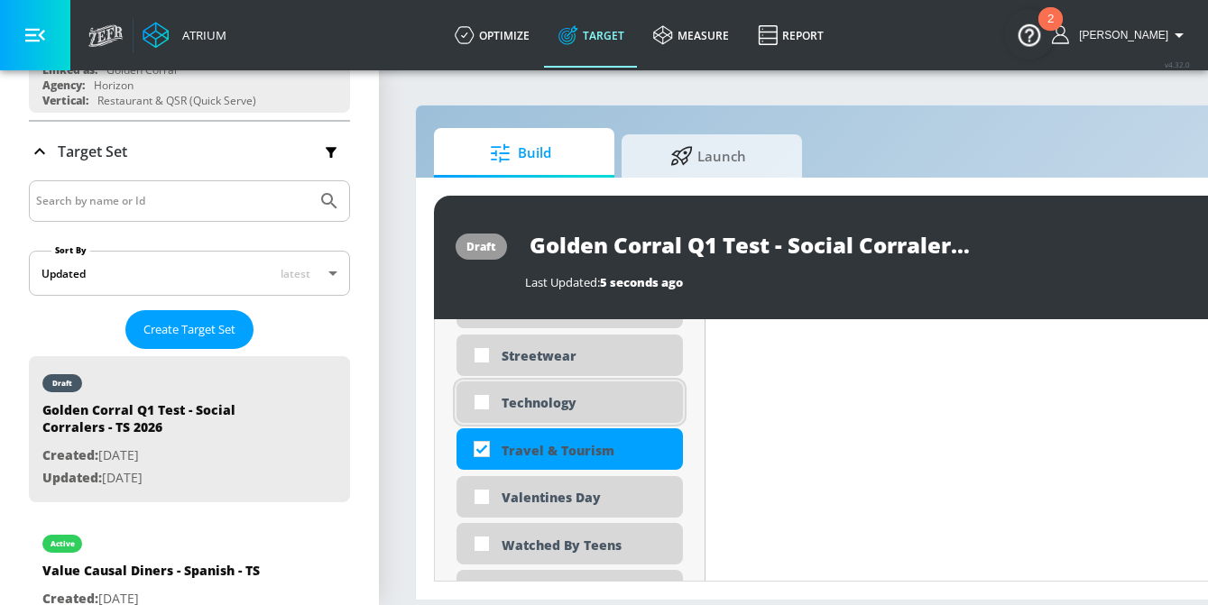
click at [550, 409] on div "Technology" at bounding box center [585, 402] width 168 height 17
checkbox input "true"
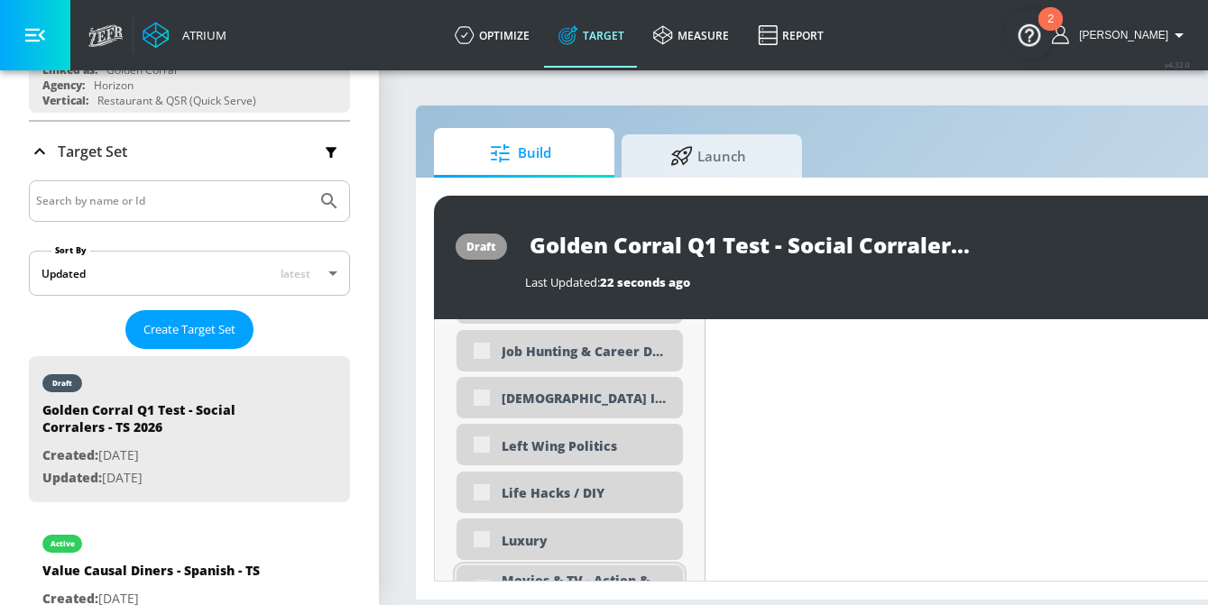
scroll to position [3521, 0]
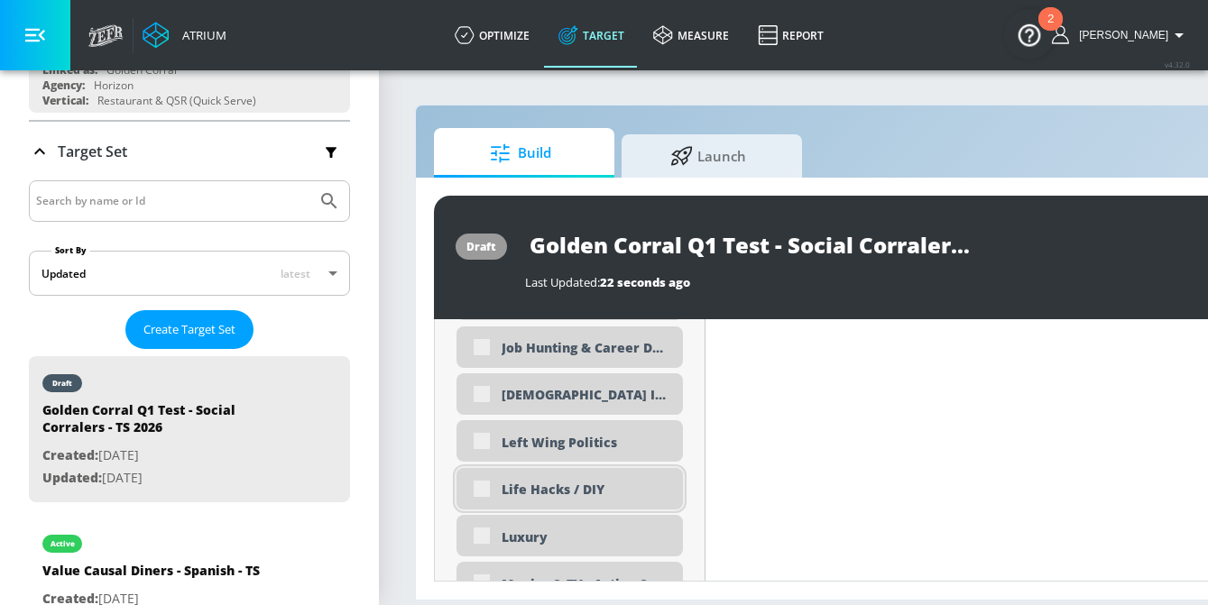
click at [546, 503] on div "Life Hacks / DIY" at bounding box center [569, 488] width 226 height 41
click at [566, 486] on div "Life Hacks / DIY" at bounding box center [585, 489] width 168 height 17
click at [528, 486] on div "Life Hacks / DIY" at bounding box center [585, 489] width 168 height 17
click at [557, 487] on div "Life Hacks / DIY" at bounding box center [585, 489] width 168 height 17
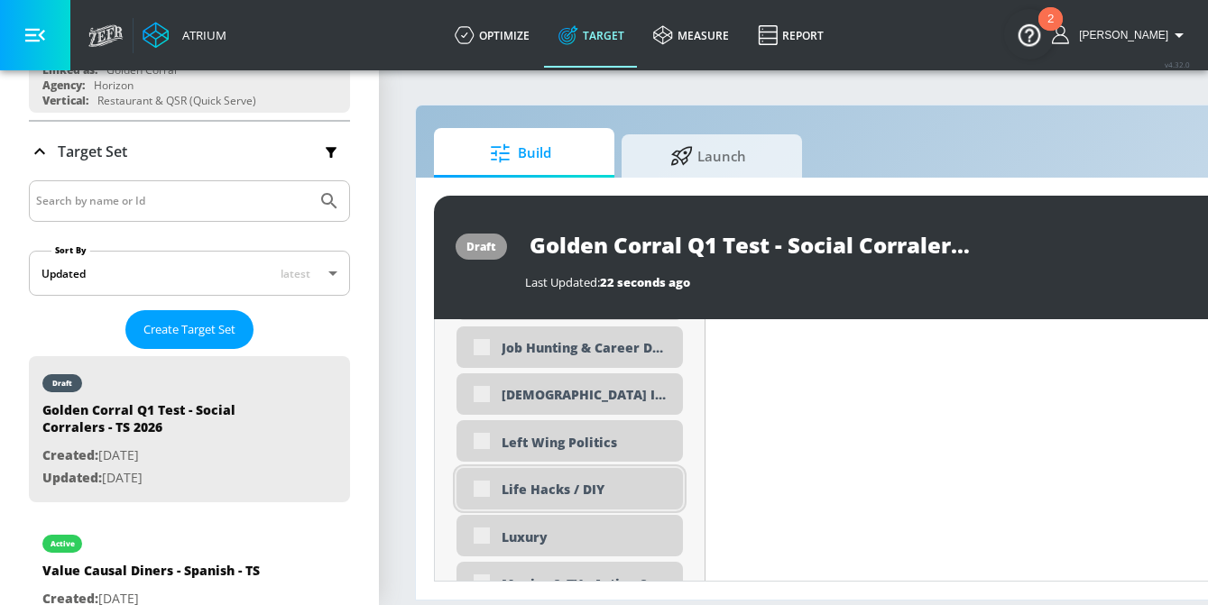
click at [540, 496] on div "Life Hacks / DIY" at bounding box center [585, 489] width 168 height 17
checkbox input "true"
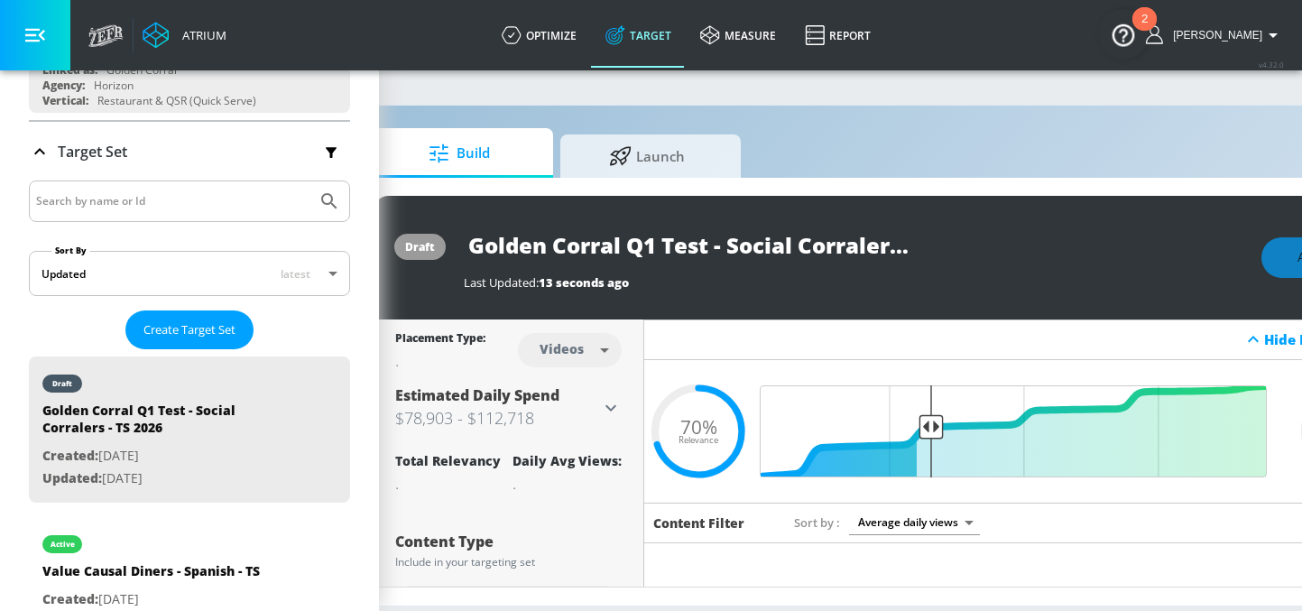
scroll to position [0, 61]
click at [517, 251] on input "Golden Corral Q1 Test - Social Corralers - TS 2026" at bounding box center [689, 245] width 451 height 41
click at [576, 252] on input "Golden Corral Q1 Test - Social Corralers - TS 2026" at bounding box center [689, 245] width 451 height 41
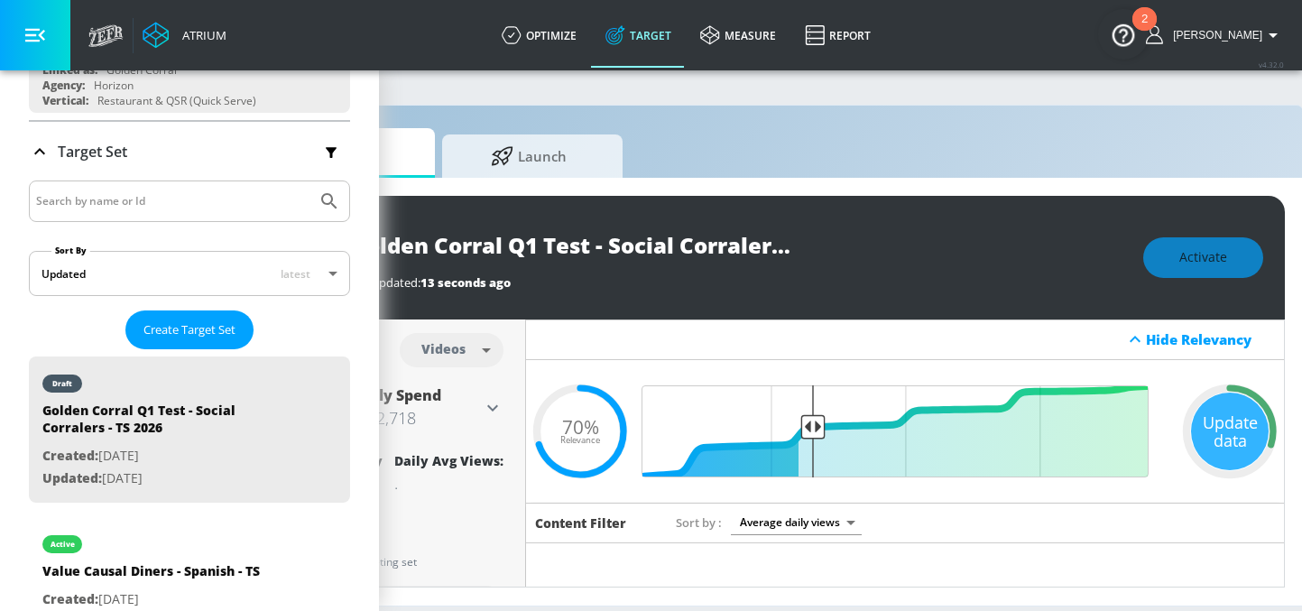
scroll to position [0, 217]
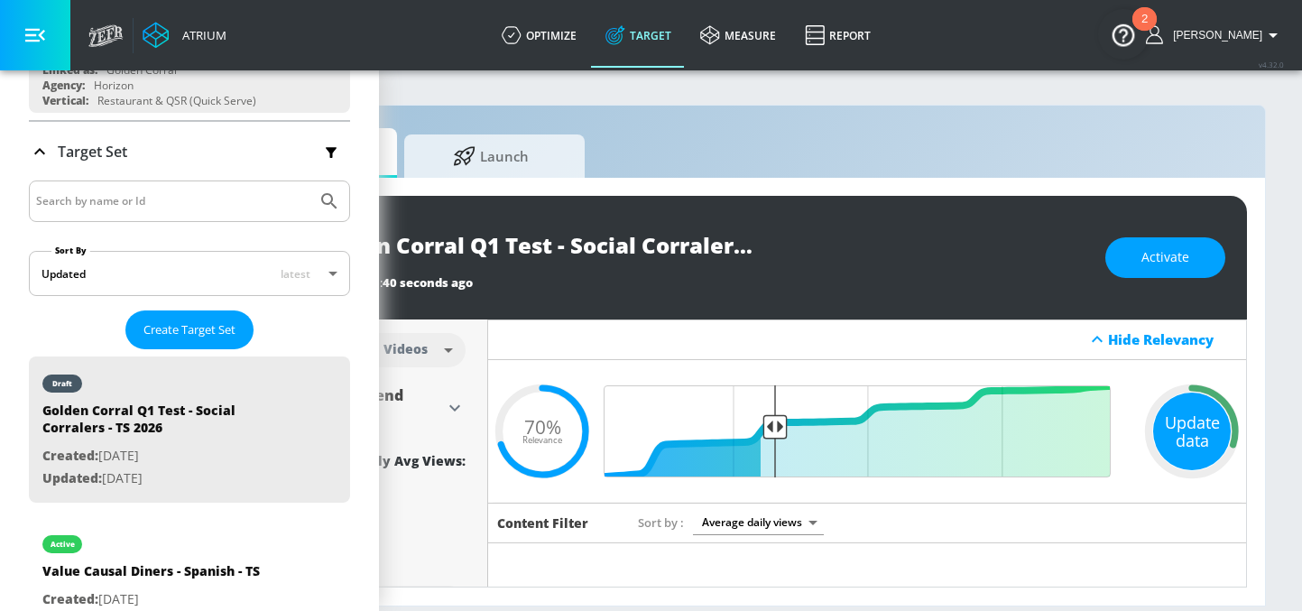
click at [1189, 427] on div "Update data" at bounding box center [1192, 431] width 78 height 78
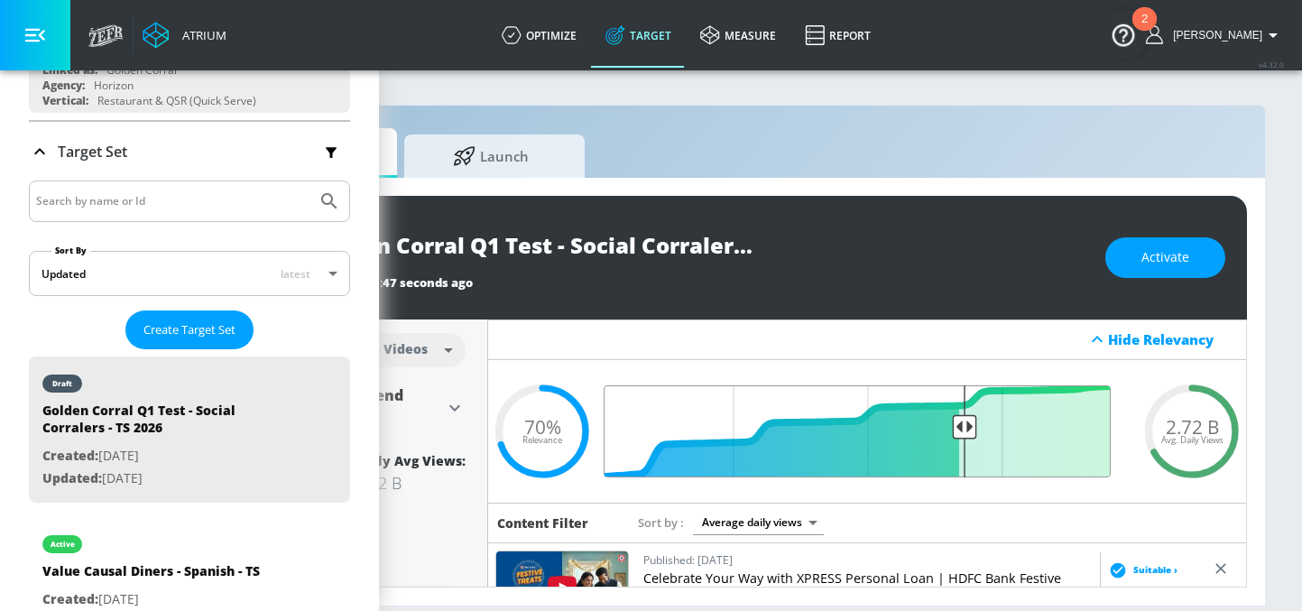
drag, startPoint x: 778, startPoint y: 427, endPoint x: 962, endPoint y: 436, distance: 184.2
click at [962, 436] on input "Final Threshold" at bounding box center [866, 431] width 505 height 92
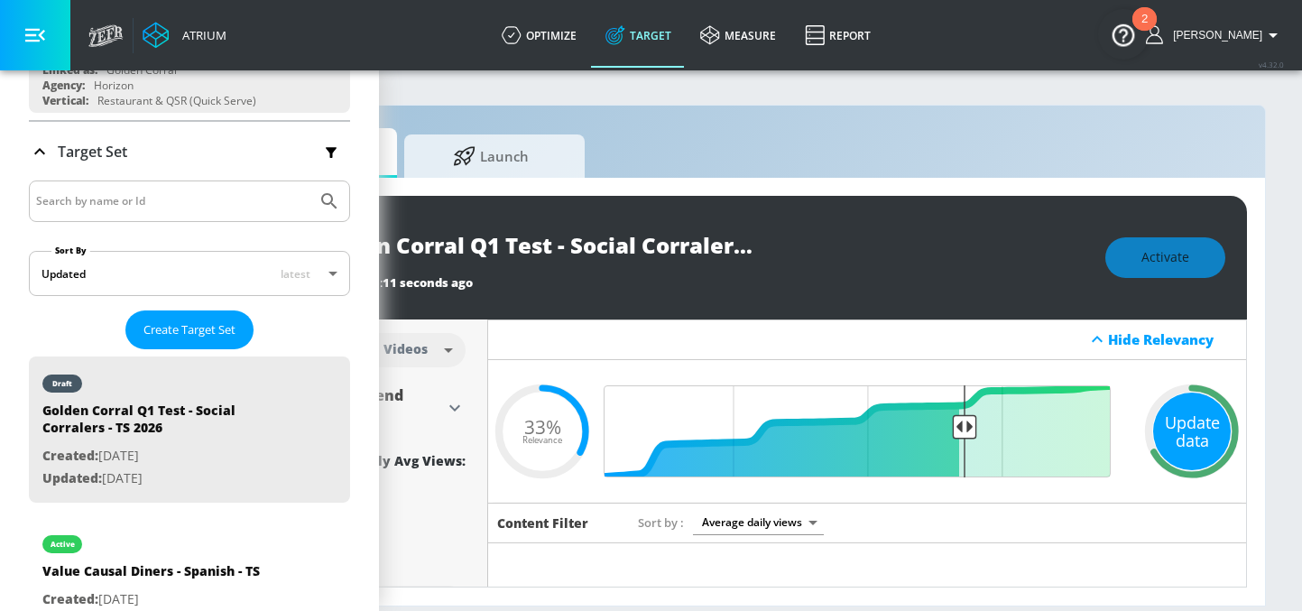
click at [1190, 438] on div "Update data" at bounding box center [1192, 431] width 78 height 78
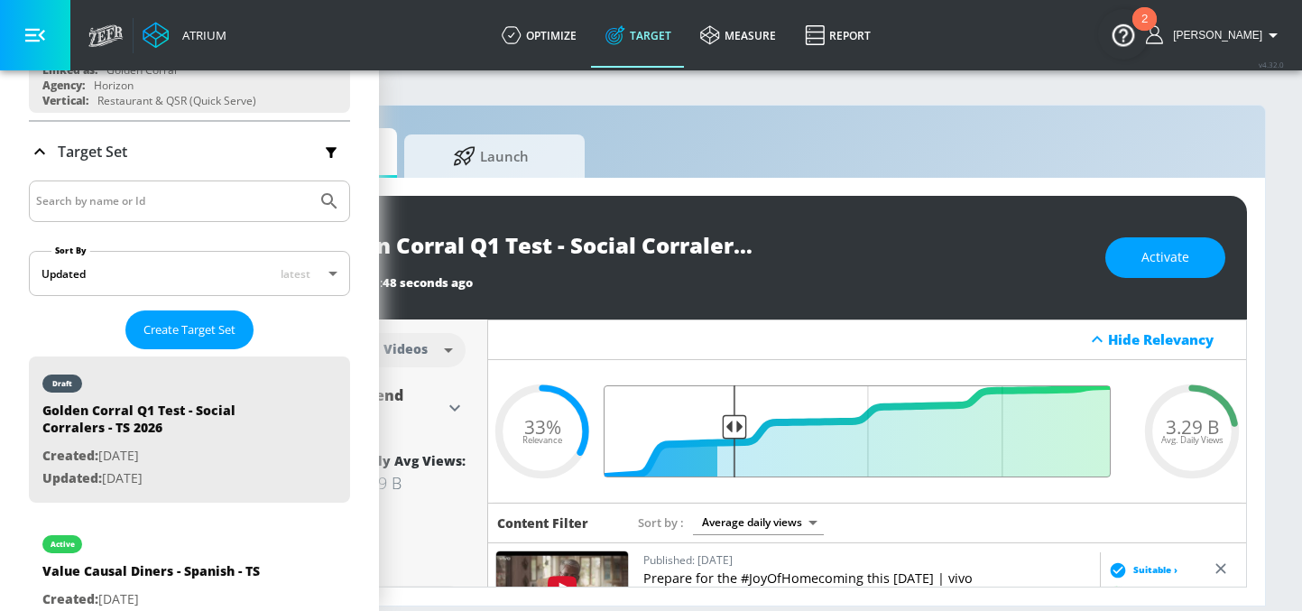
drag, startPoint x: 958, startPoint y: 425, endPoint x: 736, endPoint y: 437, distance: 222.2
click at [736, 437] on input "Final Threshold" at bounding box center [866, 431] width 505 height 92
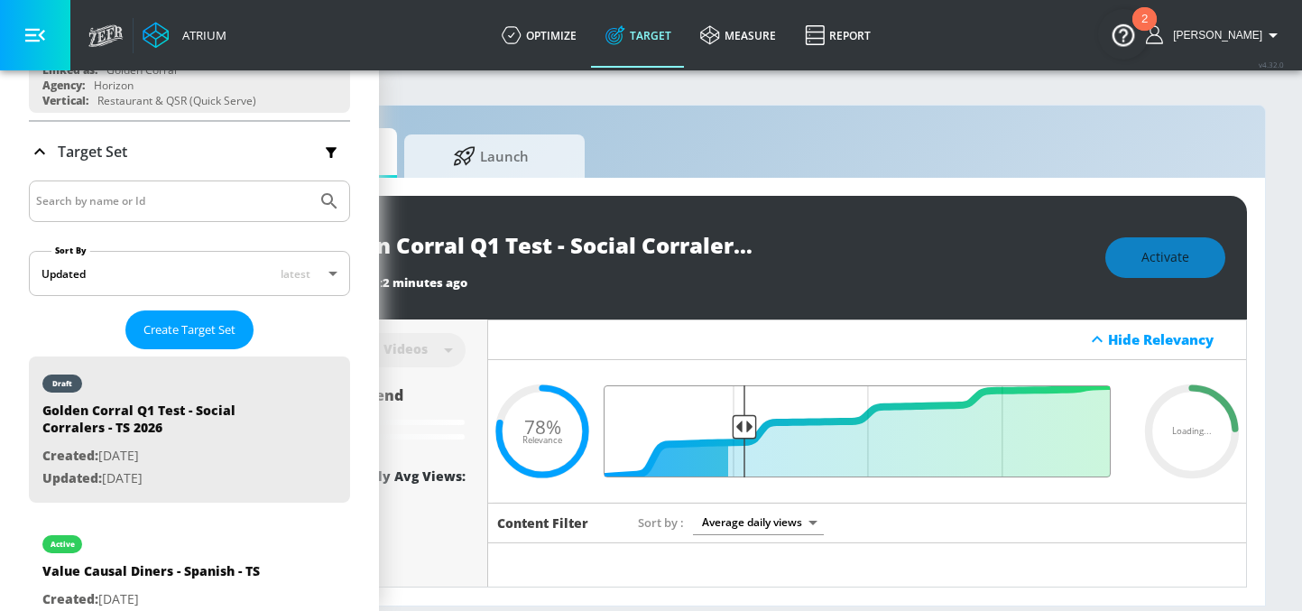
click at [742, 425] on input "Final Threshold" at bounding box center [866, 431] width 505 height 92
click at [749, 426] on input "Final Threshold" at bounding box center [866, 431] width 505 height 92
type input "0.78"
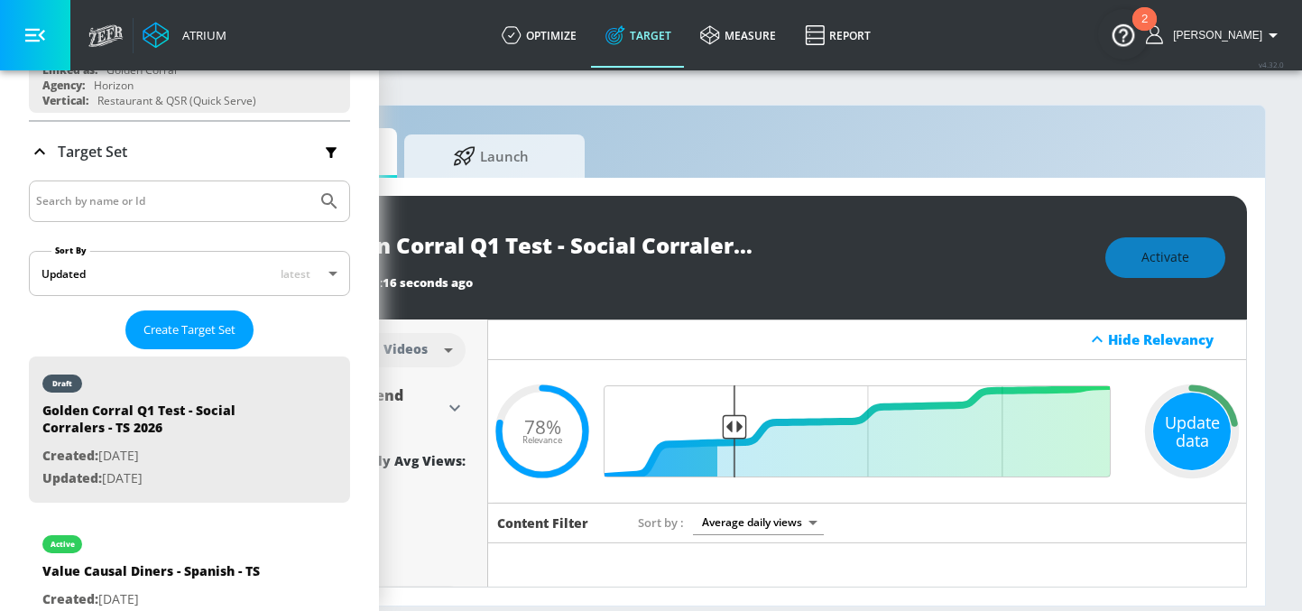
click at [1201, 421] on div "Update data" at bounding box center [1192, 431] width 78 height 78
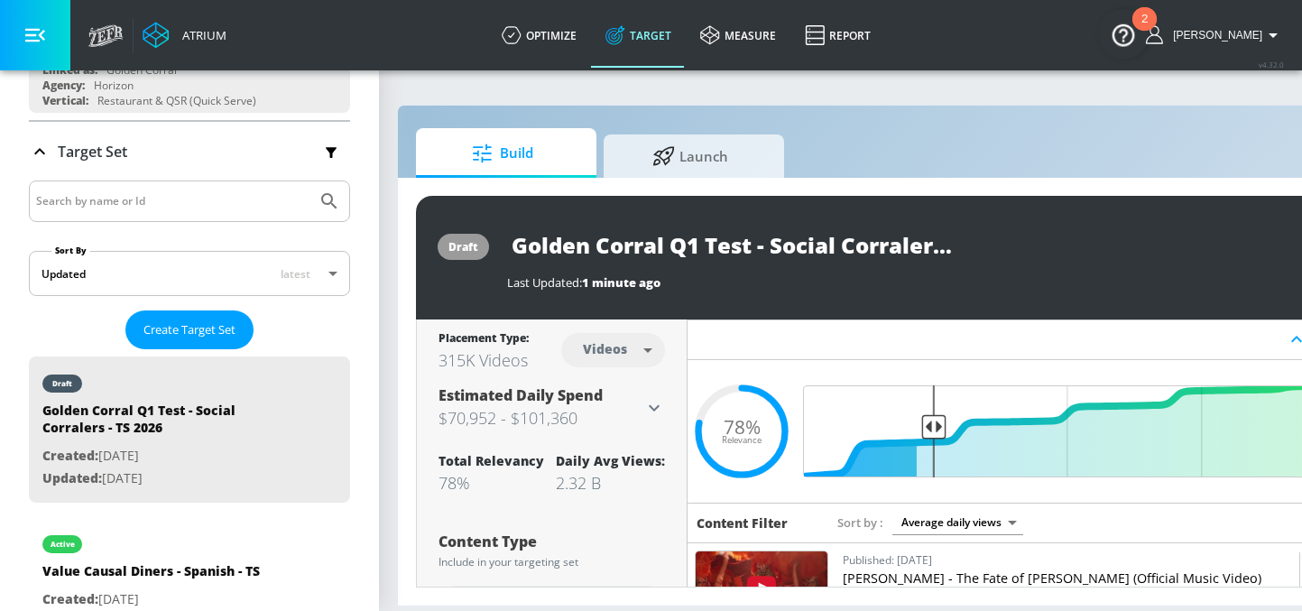
scroll to position [0, 16]
click at [960, 493] on div "2.32 B Avg. Daily Views .recharts-area-area, .recharts-area-curve { fill-opacit…" at bounding box center [1068, 431] width 758 height 143
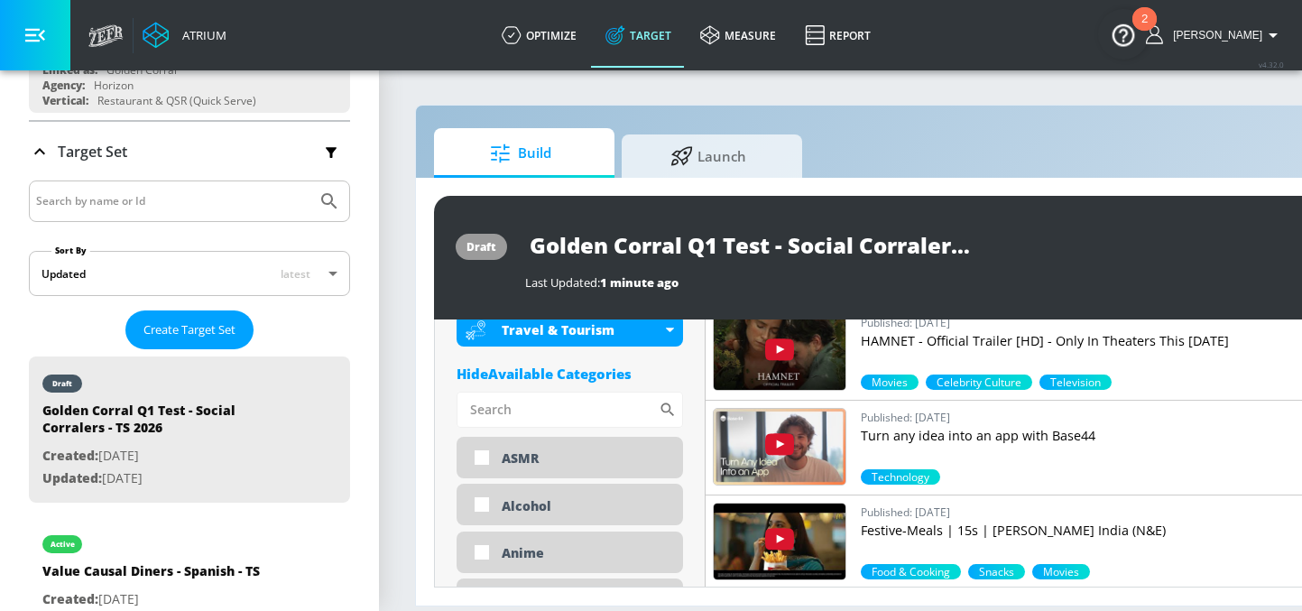
scroll to position [1118, 0]
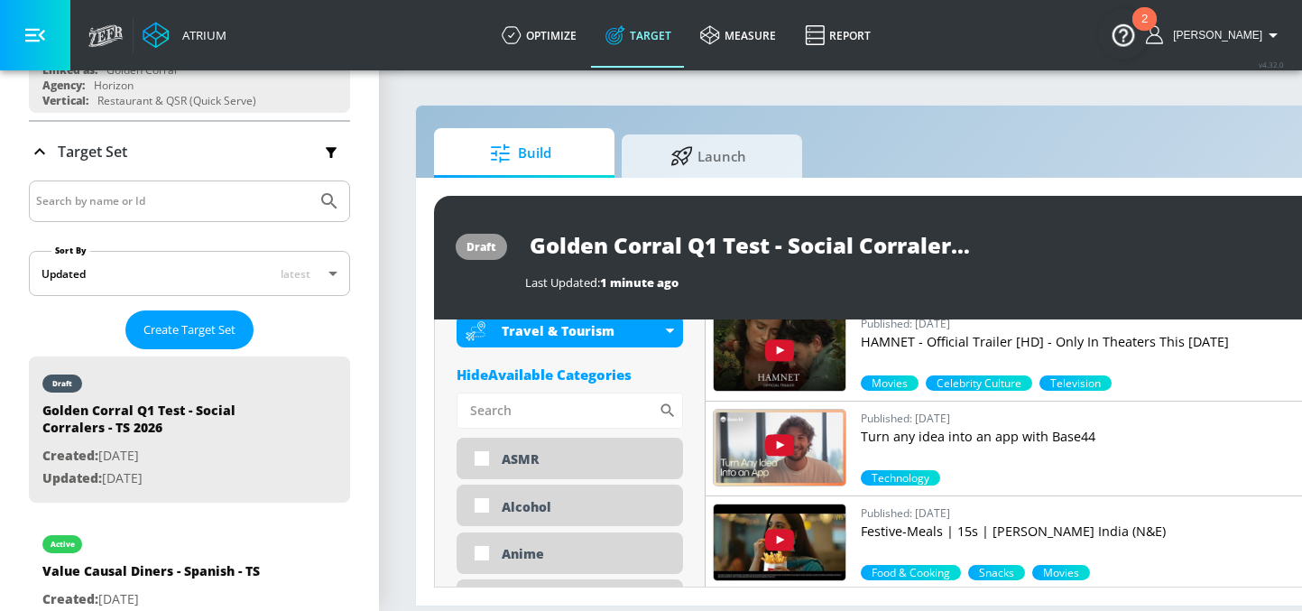
click at [548, 374] on div "Hide Available Categories" at bounding box center [569, 374] width 226 height 18
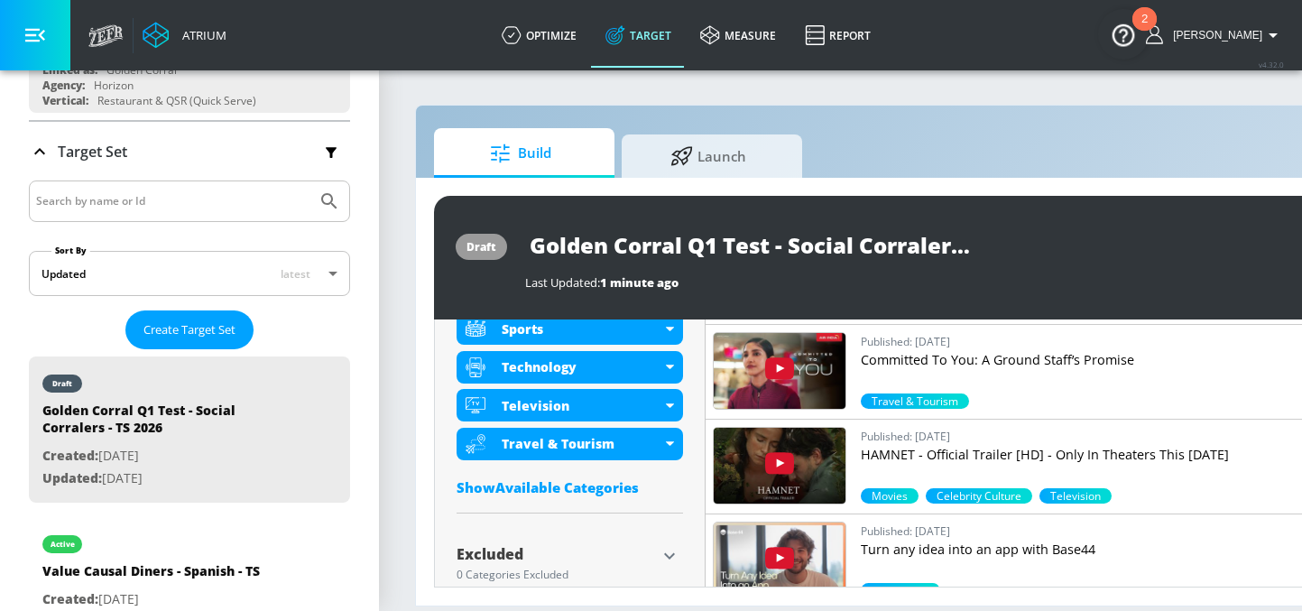
scroll to position [1041, 0]
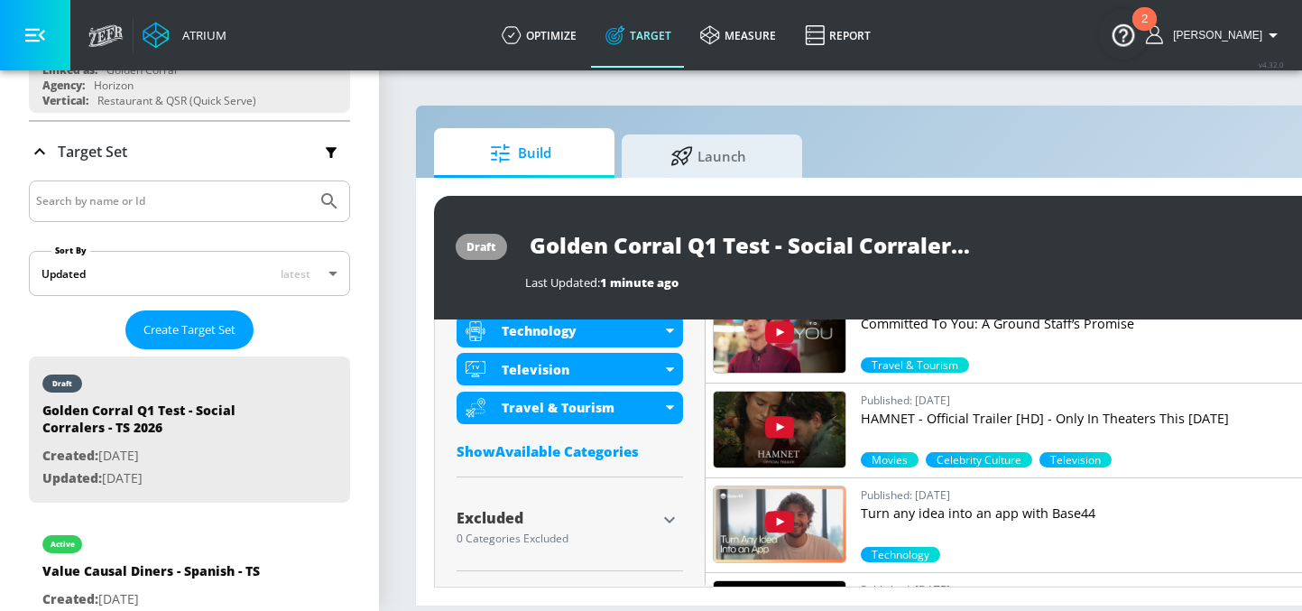
click at [672, 518] on icon "button" at bounding box center [669, 519] width 11 height 6
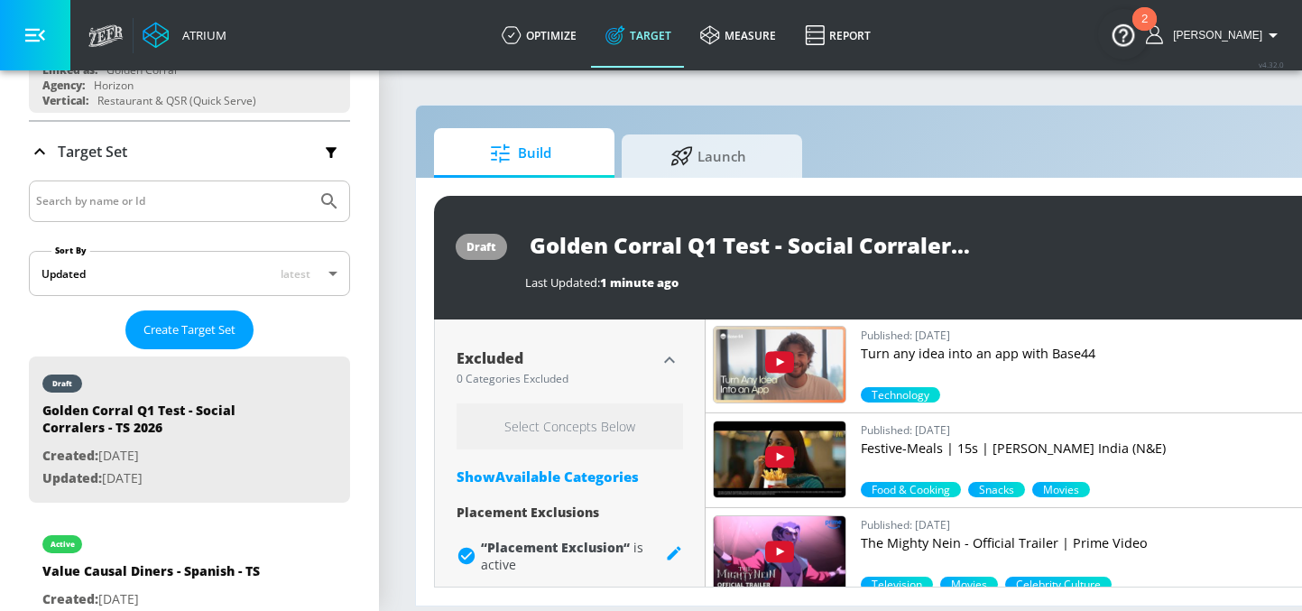
scroll to position [1202, 0]
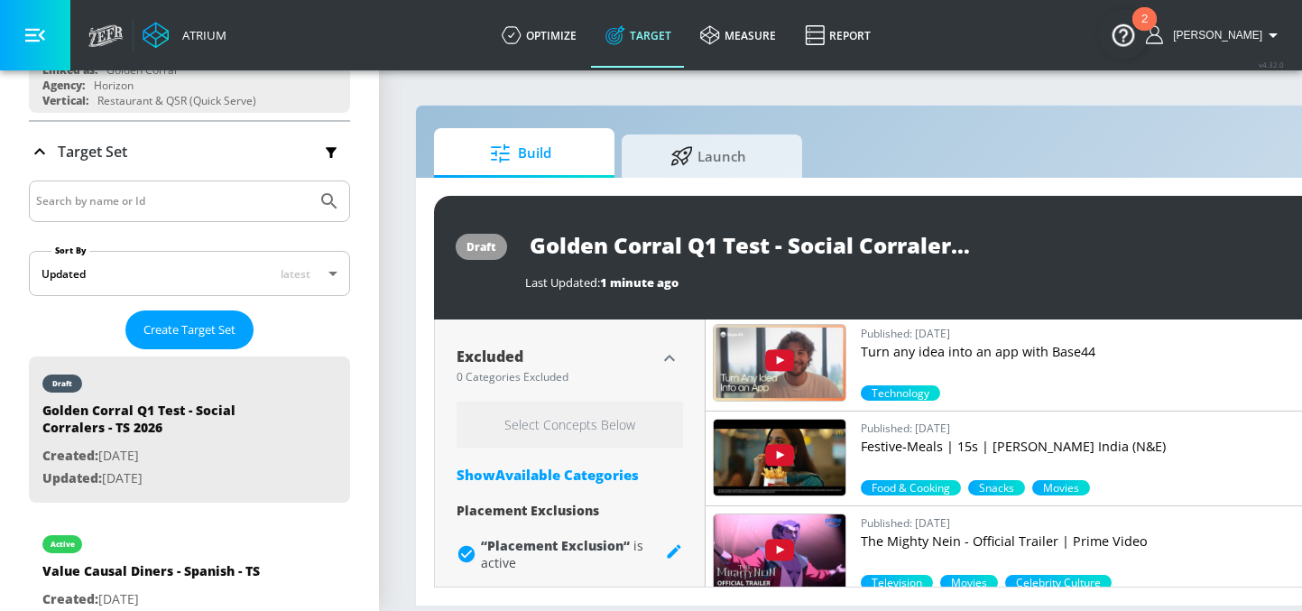
click at [571, 472] on div "Show Available Categories" at bounding box center [569, 474] width 226 height 18
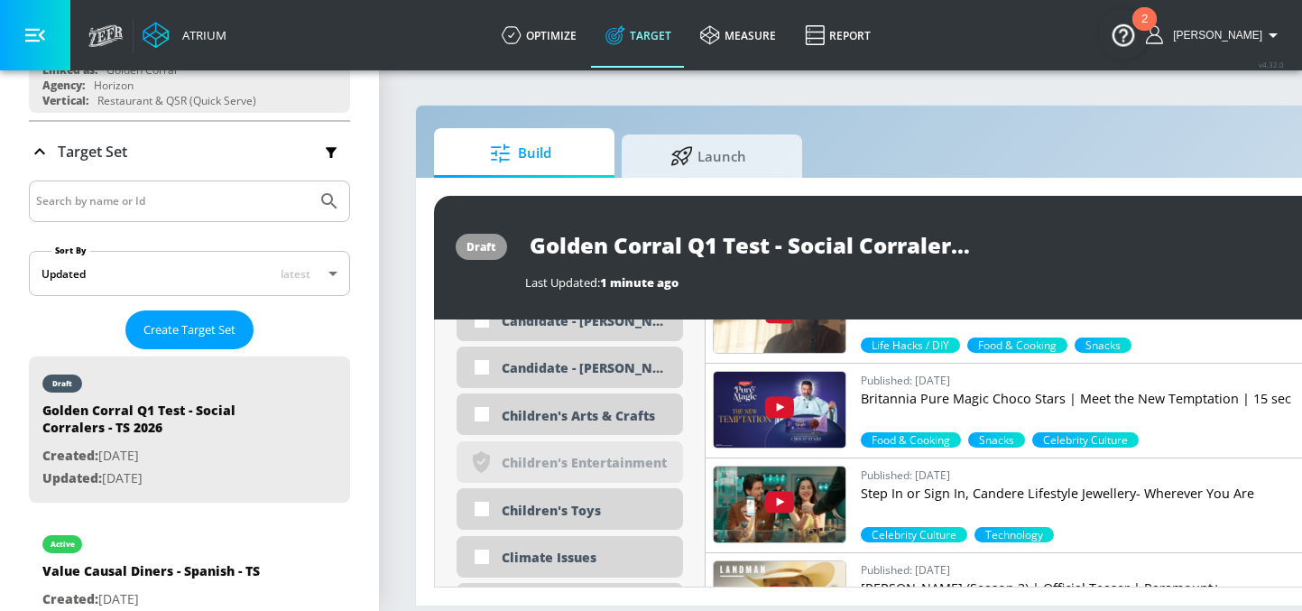
scroll to position [1914, 0]
click at [594, 412] on div "Children's Arts & Crafts" at bounding box center [585, 414] width 168 height 17
checkbox input "true"
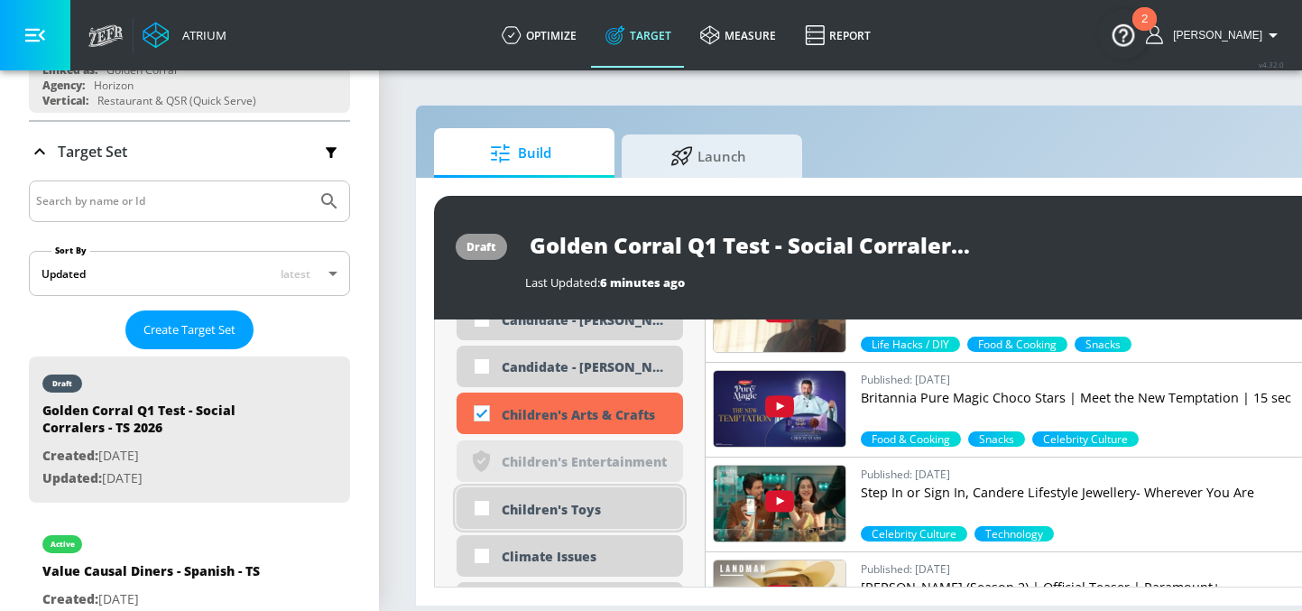
click at [568, 512] on div "Children's Toys" at bounding box center [585, 509] width 168 height 17
checkbox input "true"
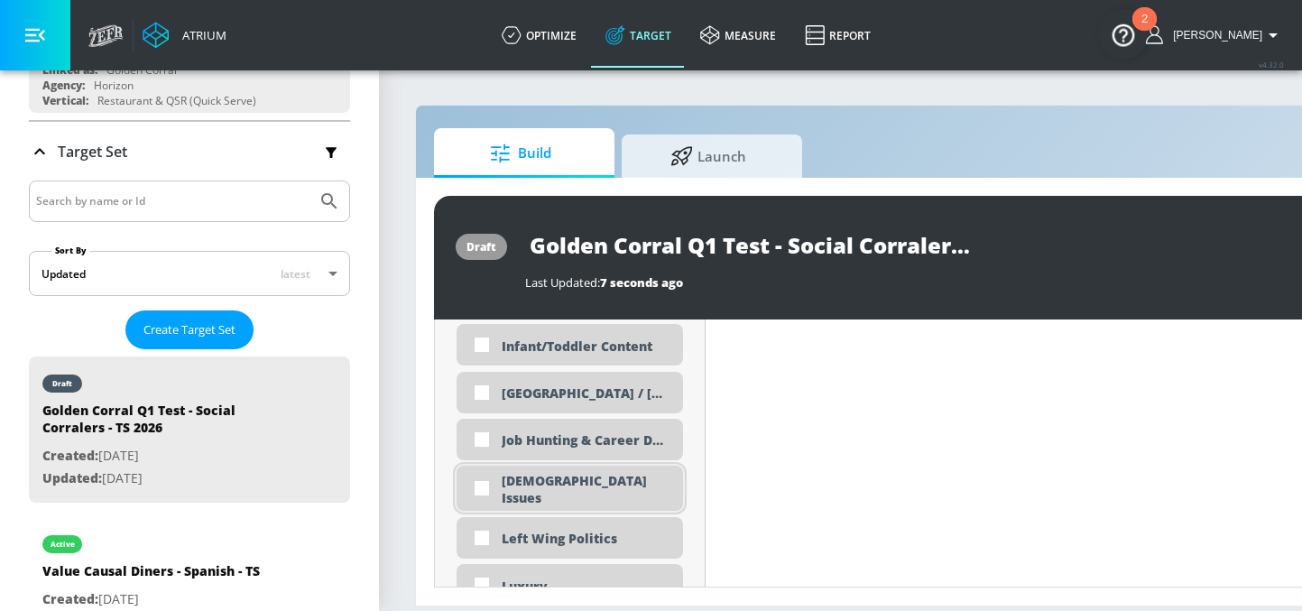
scroll to position [3576, 0]
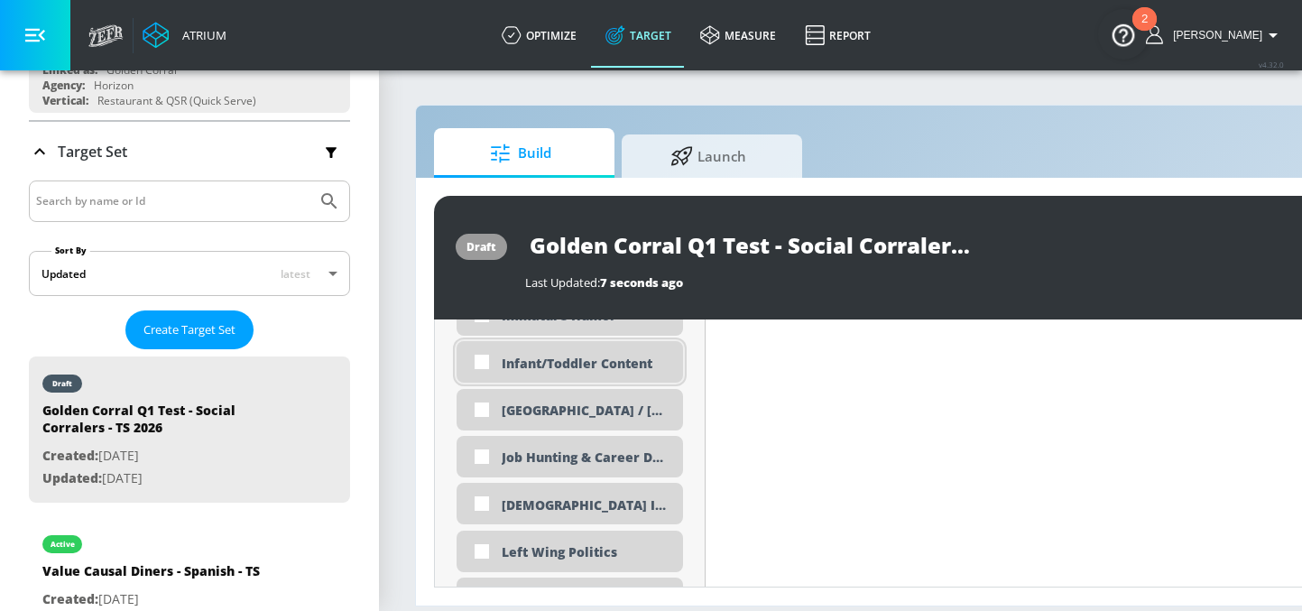
click at [557, 364] on div "Infant/Toddler Content" at bounding box center [585, 362] width 168 height 17
checkbox input "true"
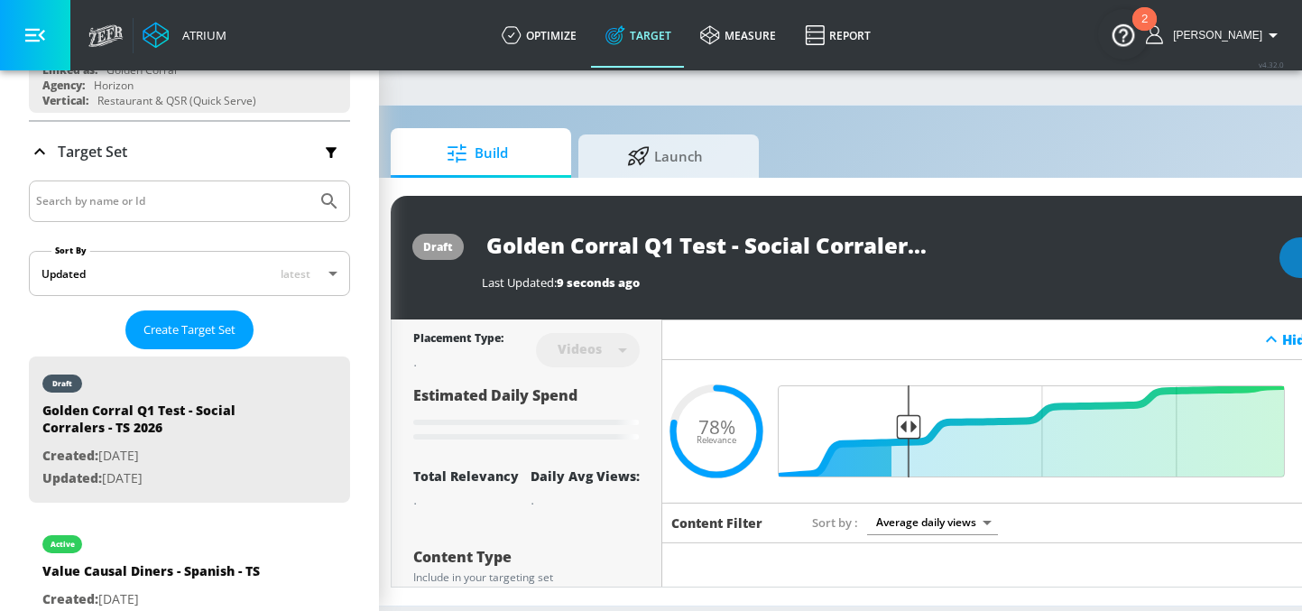
scroll to position [0, 217]
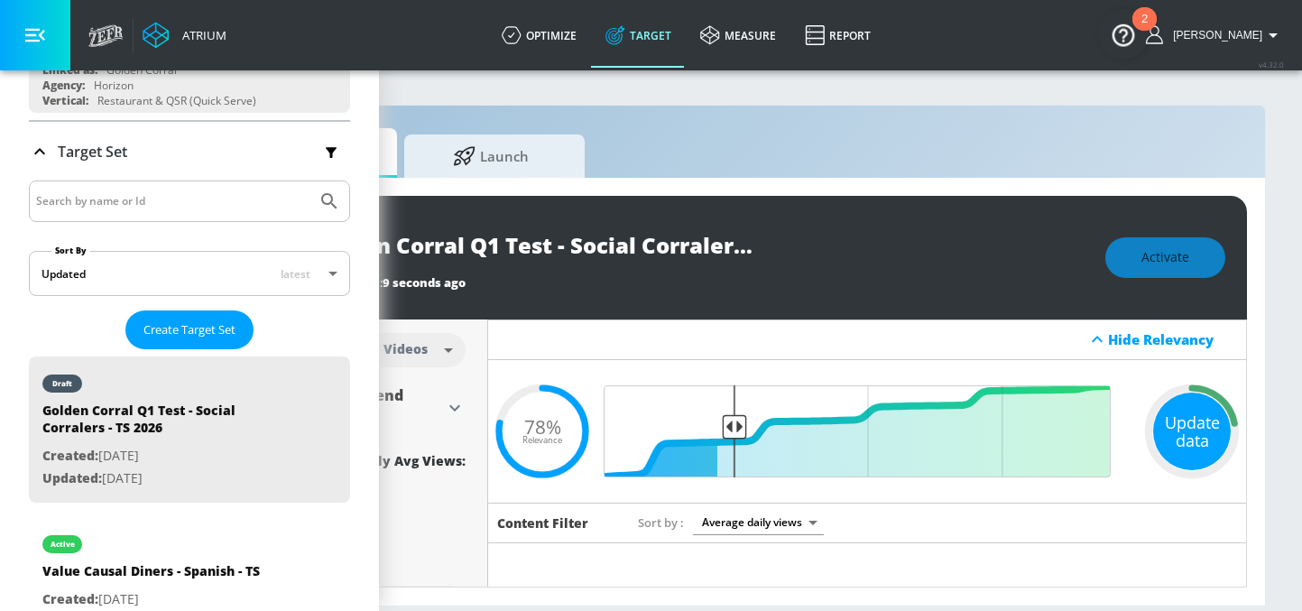
click at [1177, 422] on div "Update data" at bounding box center [1192, 431] width 78 height 78
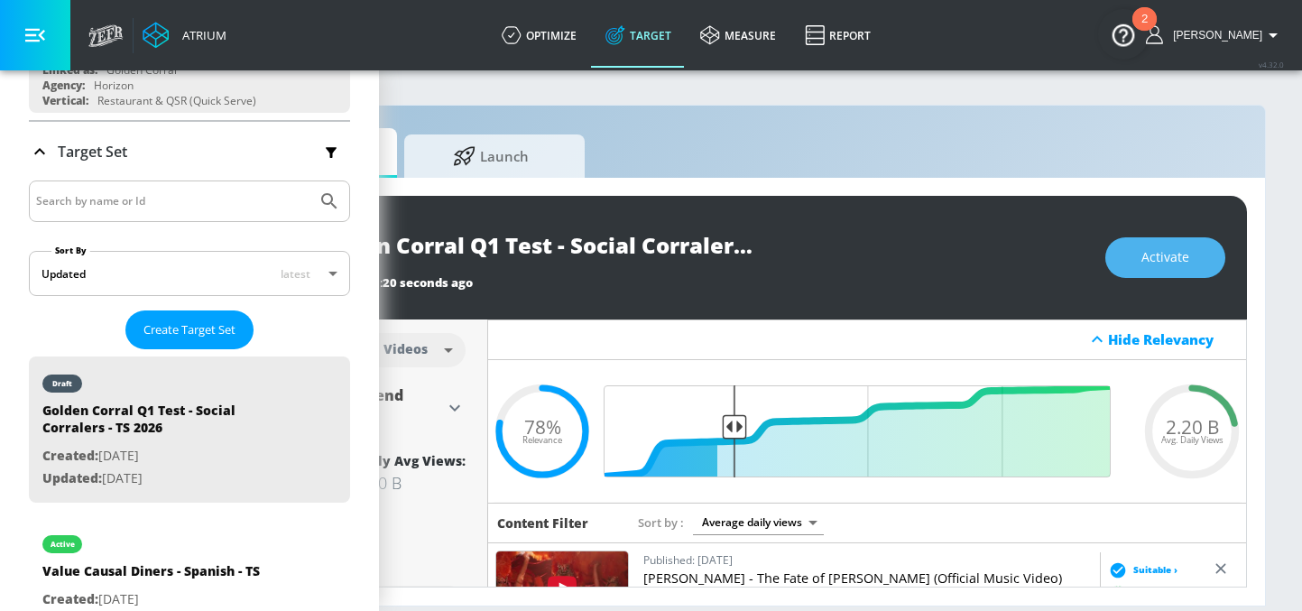
click at [1165, 254] on span "Activate" at bounding box center [1165, 257] width 48 height 23
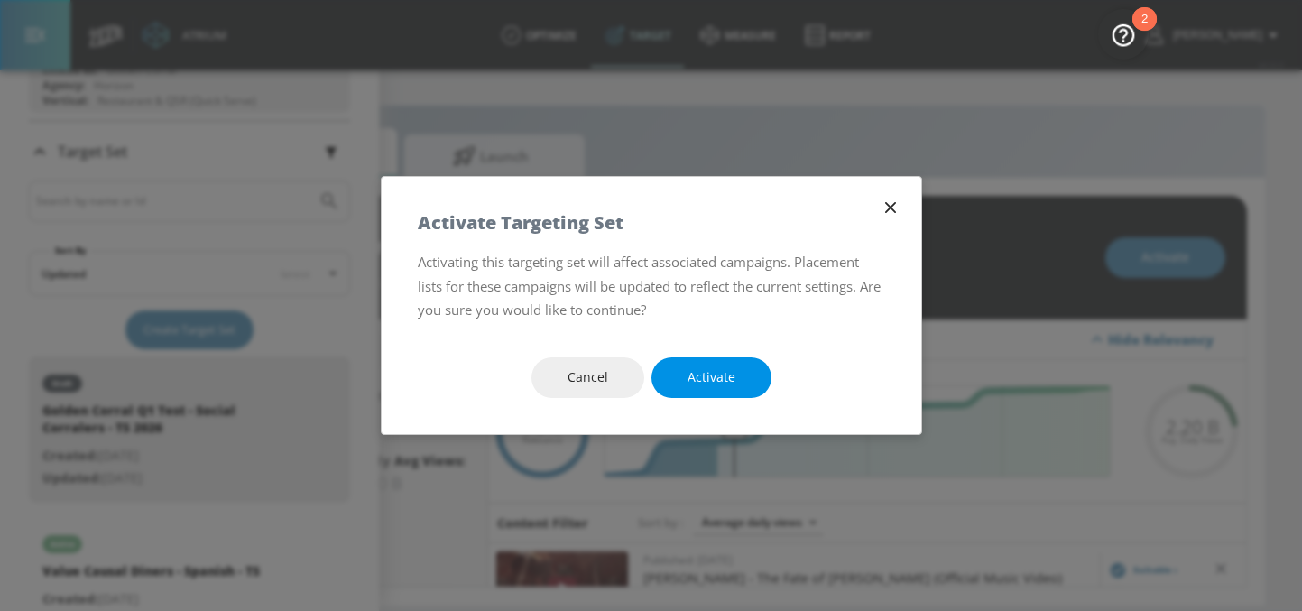
click at [722, 377] on span "Activate" at bounding box center [711, 377] width 48 height 23
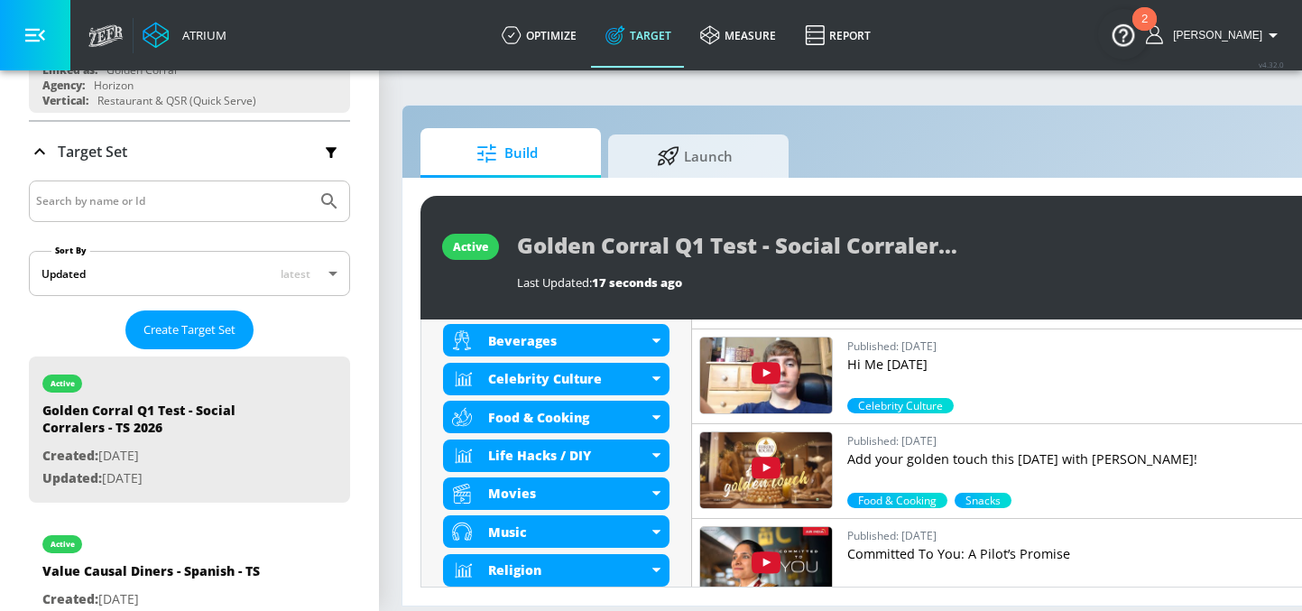
scroll to position [0, 0]
